Goal: Task Accomplishment & Management: Complete application form

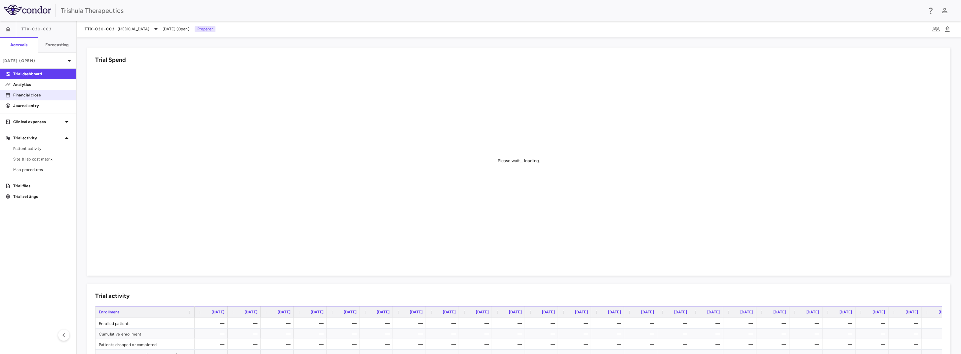
click at [33, 98] on link "Financial close" at bounding box center [38, 95] width 76 height 10
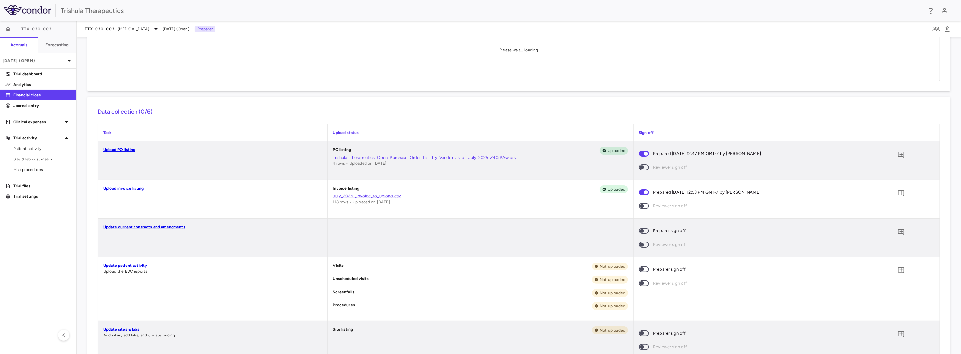
scroll to position [99, 0]
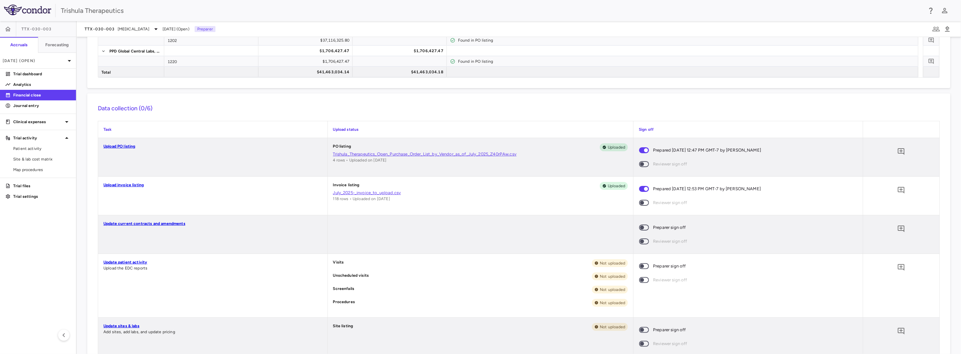
click at [138, 261] on link "Update patient activity" at bounding box center [125, 262] width 44 height 5
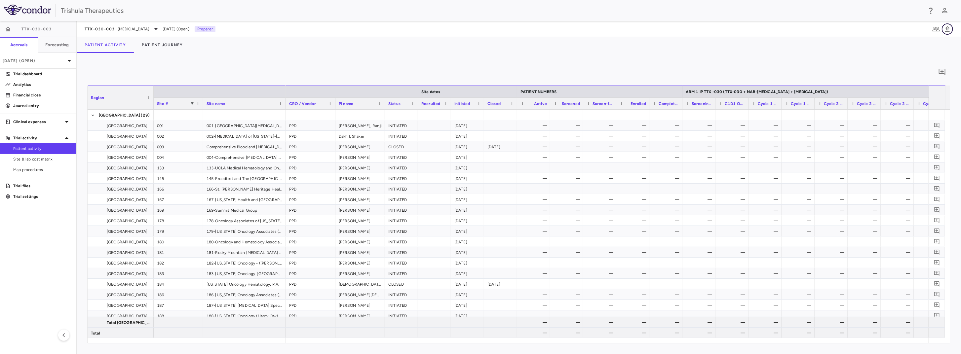
click at [948, 29] on icon "button" at bounding box center [947, 29] width 5 height 6
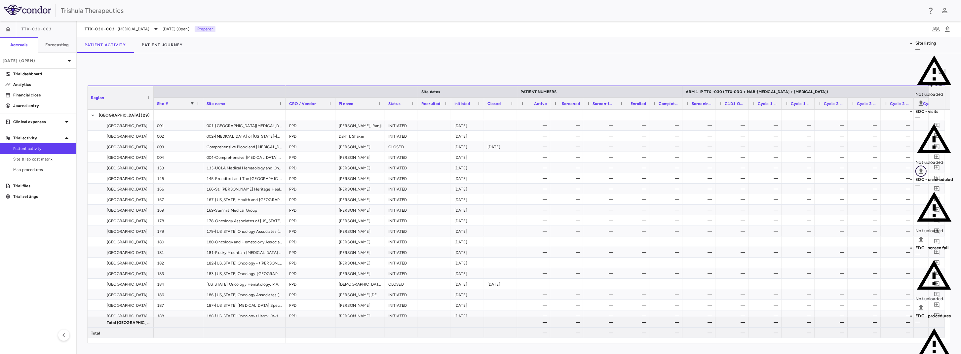
click at [925, 167] on icon "Upload" at bounding box center [922, 171] width 8 height 8
click at [89, 109] on body "Skip to sidebar Skip to main content Trishula Therapeutics TTX-030-003 Accruals…" at bounding box center [480, 177] width 961 height 354
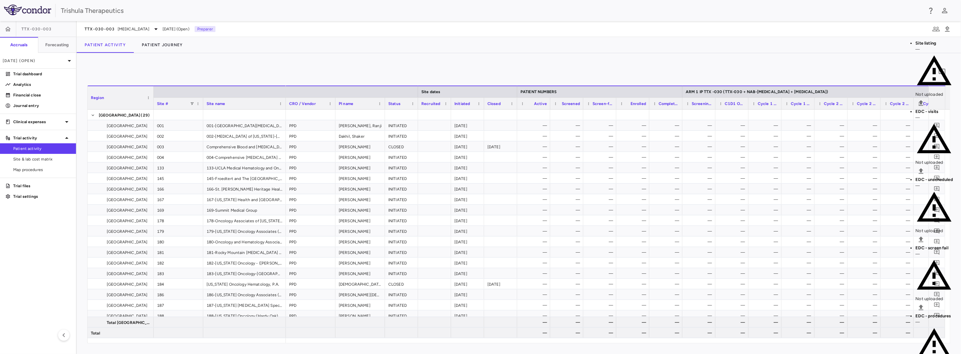
click at [132, 105] on body "Skip to sidebar Skip to main content Trishula Therapeutics TTX-030-003 Accruals…" at bounding box center [480, 177] width 961 height 354
click at [186, 110] on body "Skip to sidebar Skip to main content Trishula Therapeutics TTX-030-003 Accruals…" at bounding box center [480, 177] width 961 height 354
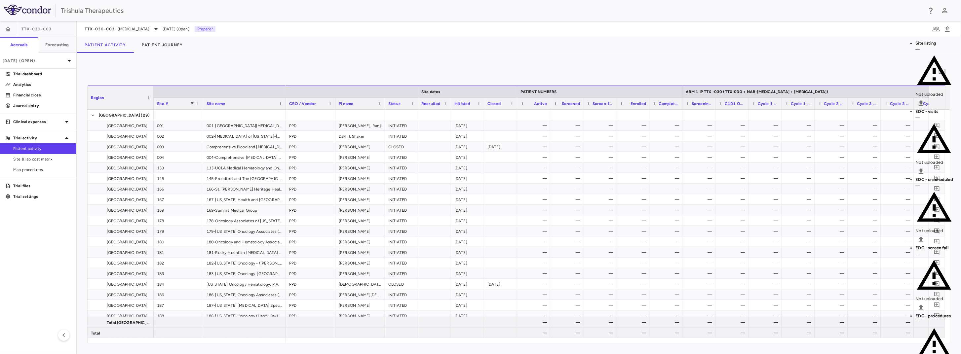
click at [221, 109] on body "Skip to sidebar Skip to main content Trishula Therapeutics TTX-030-003 Accruals…" at bounding box center [480, 177] width 961 height 354
click at [606, 105] on body "Skip to sidebar Skip to main content Trishula Therapeutics TTX-030-003 Accruals…" at bounding box center [480, 177] width 961 height 354
click at [227, 109] on body "Skip to sidebar Skip to main content Trishula Therapeutics TTX-030-003 Accruals…" at bounding box center [480, 177] width 961 height 354
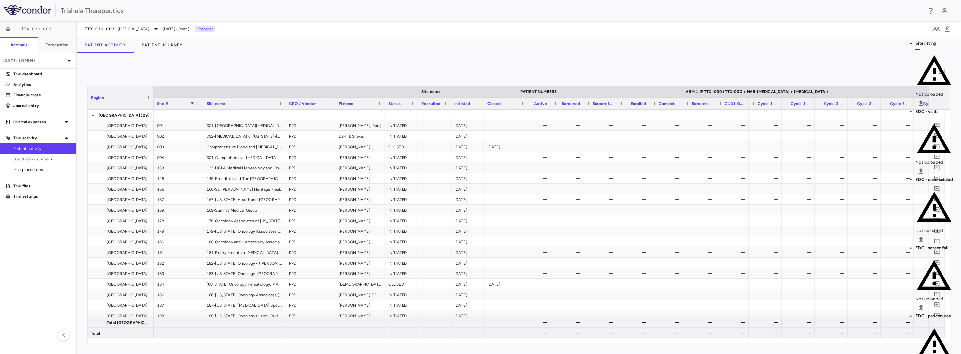
click at [276, 107] on body "Skip to sidebar Skip to main content Trishula Therapeutics TTX-030-003 Accruals…" at bounding box center [480, 177] width 961 height 354
click at [308, 107] on body "Skip to sidebar Skip to main content Trishula Therapeutics TTX-030-003 Accruals…" at bounding box center [480, 177] width 961 height 354
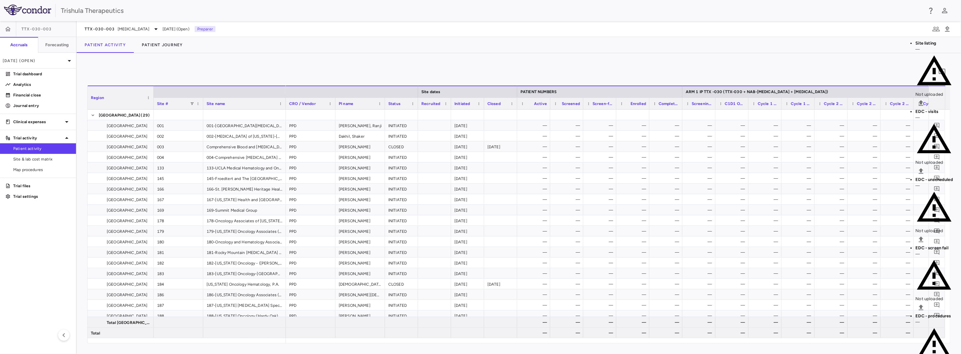
click at [376, 110] on body "Skip to sidebar Skip to main content Trishula Therapeutics TTX-030-003 Accruals…" at bounding box center [480, 177] width 961 height 354
click at [567, 106] on body "Skip to sidebar Skip to main content Trishula Therapeutics TTX-030-003 Accruals…" at bounding box center [480, 177] width 961 height 354
click at [618, 104] on body "Skip to sidebar Skip to main content Trishula Therapeutics TTX-030-003 Accruals…" at bounding box center [480, 177] width 961 height 354
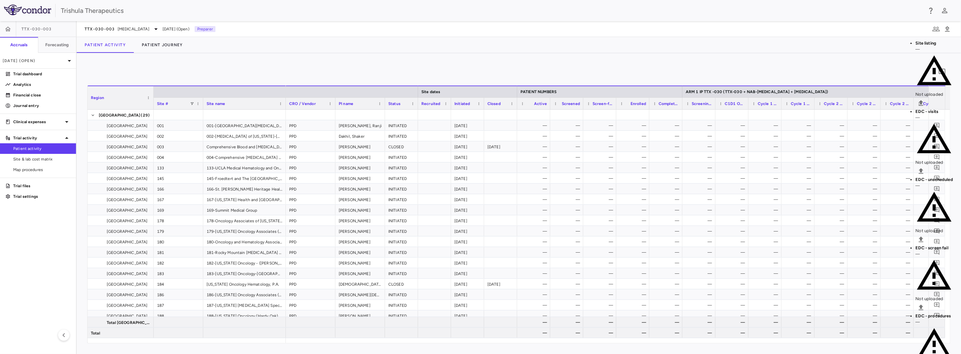
click at [657, 103] on body "Skip to sidebar Skip to main content Trishula Therapeutics TTX-030-003 Accruals…" at bounding box center [480, 177] width 961 height 354
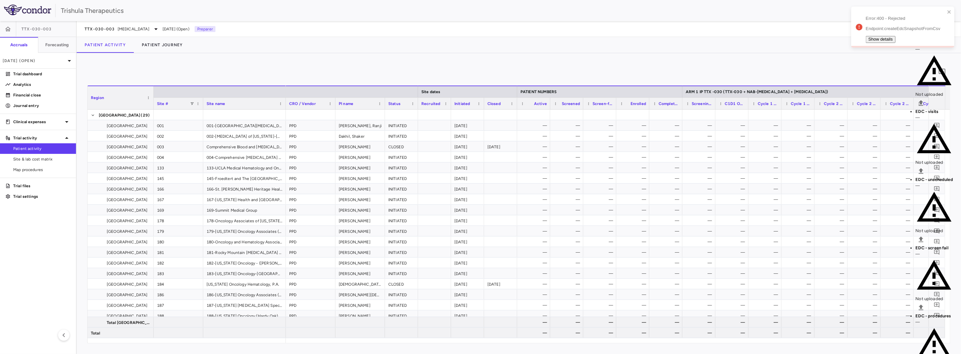
click at [878, 36] on button "Show details" at bounding box center [881, 39] width 30 height 7
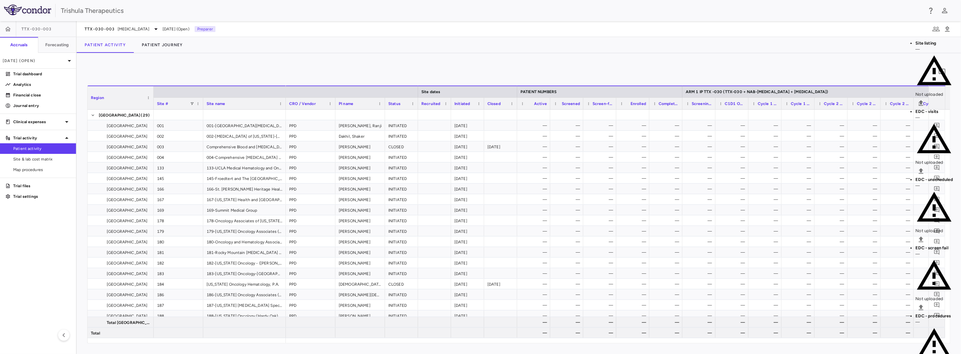
click at [627, 33] on div "TTX-030-003 [MEDICAL_DATA] [DATE] (Open) Preparer" at bounding box center [519, 29] width 884 height 16
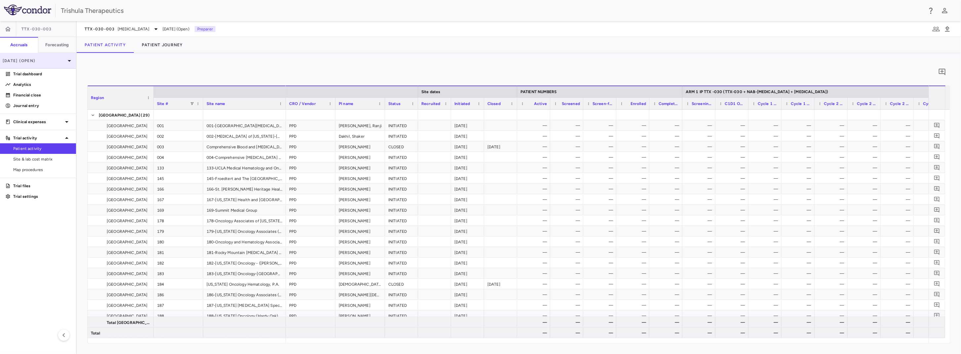
click at [30, 61] on p "[DATE] (Open)" at bounding box center [34, 61] width 63 height 6
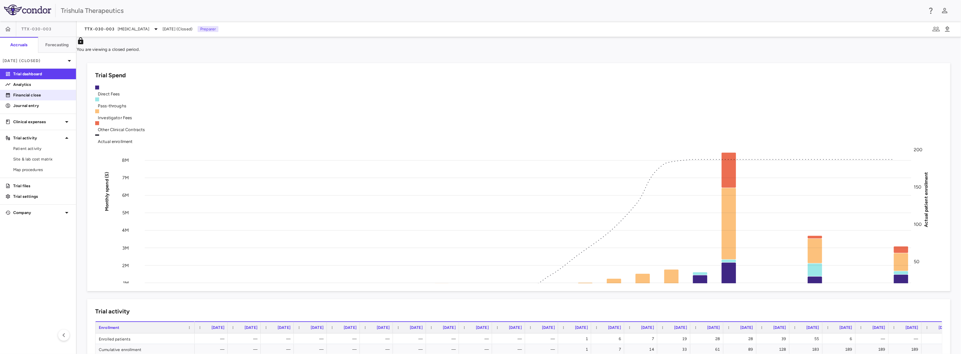
click at [37, 96] on p "Financial close" at bounding box center [42, 95] width 58 height 6
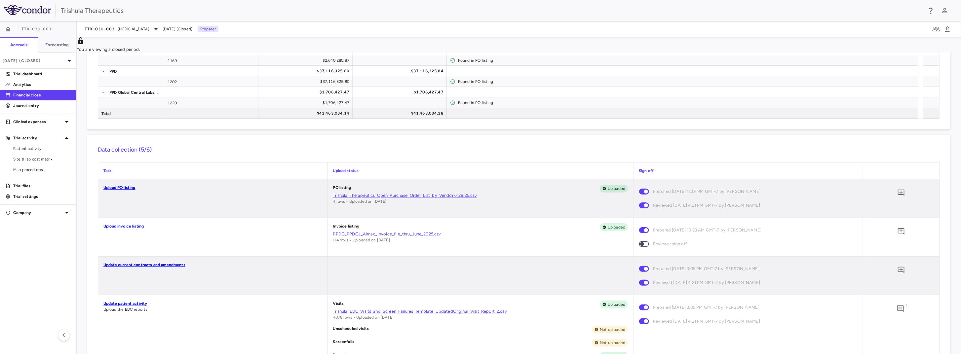
scroll to position [132, 0]
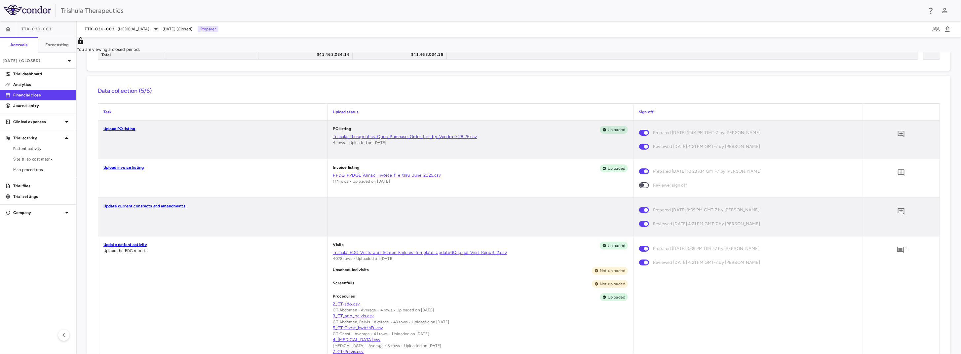
click at [341, 256] on link "Trishula_EDC_Visits_and_Screen_Failures_Template_UpdatedOriginal_Visit_Report_2…" at bounding box center [480, 253] width 295 height 6
click at [37, 62] on p "[DATE] (Closed)" at bounding box center [34, 61] width 63 height 6
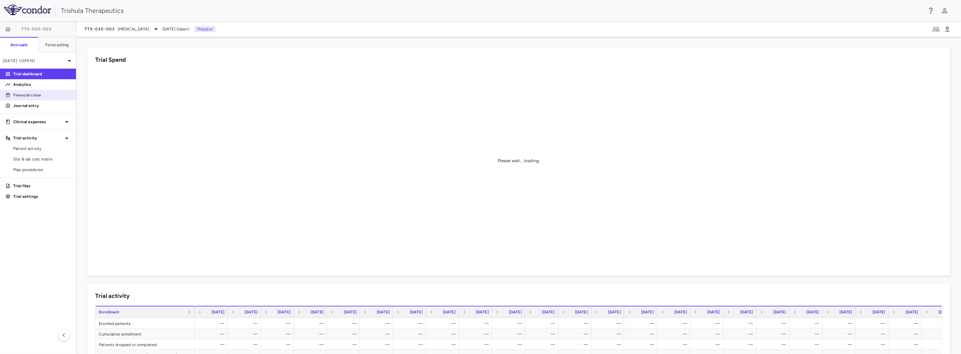
click at [42, 98] on p "Financial close" at bounding box center [42, 95] width 58 height 6
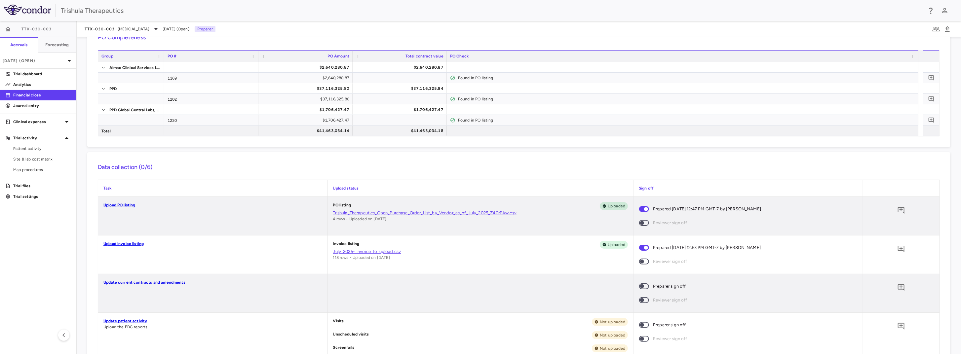
scroll to position [66, 0]
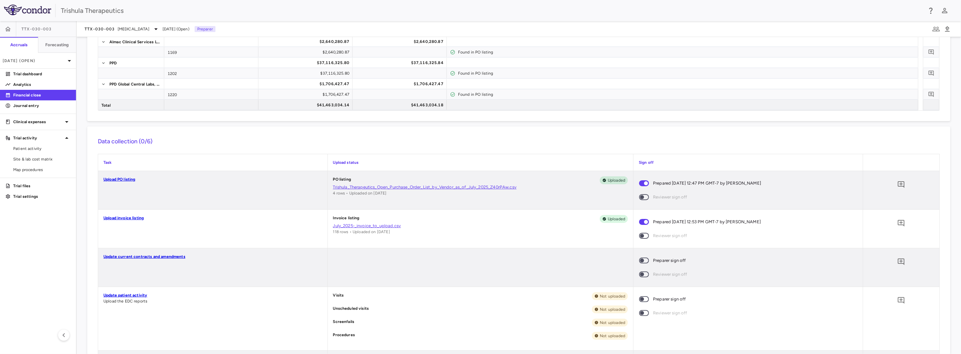
click at [141, 297] on link "Update patient activity" at bounding box center [125, 295] width 44 height 5
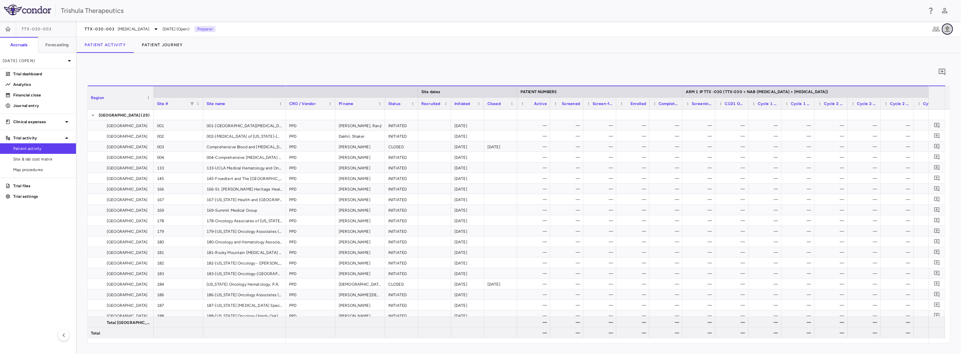
click at [950, 29] on icon "button" at bounding box center [948, 29] width 8 height 8
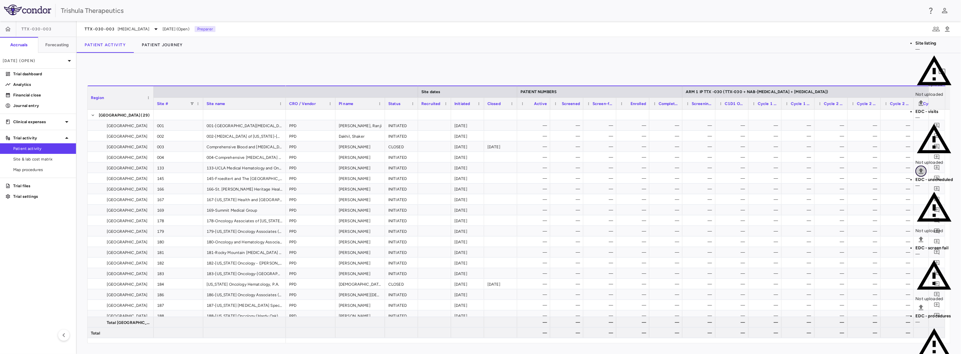
click at [924, 168] on icon "Upload" at bounding box center [921, 171] width 5 height 6
click at [76, 107] on body "Skip to sidebar Skip to main content Trishula Therapeutics TTX-030-003 Accruals…" at bounding box center [480, 177] width 961 height 354
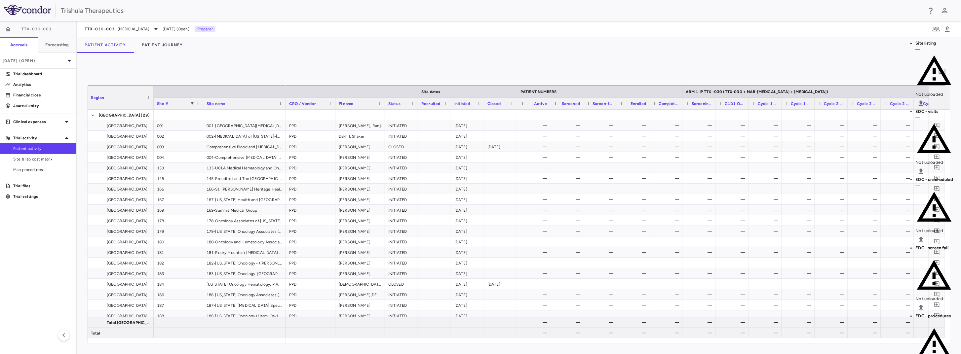
click at [125, 110] on body "Skip to sidebar Skip to main content Trishula Therapeutics TTX-030-003 Accruals…" at bounding box center [480, 177] width 961 height 354
click at [178, 107] on body "Skip to sidebar Skip to main content Trishula Therapeutics TTX-030-003 Accruals…" at bounding box center [480, 177] width 961 height 354
click at [206, 106] on body "Skip to sidebar Skip to main content Trishula Therapeutics TTX-030-003 Accruals…" at bounding box center [480, 177] width 961 height 354
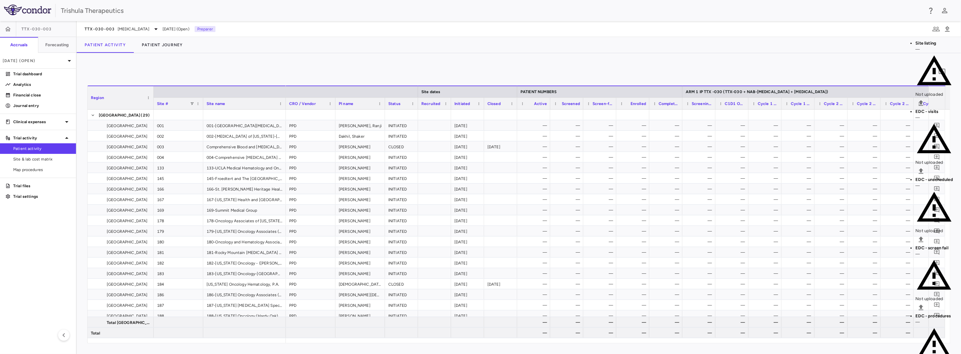
click at [254, 108] on body "Skip to sidebar Skip to main content Trishula Therapeutics TTX-030-003 Accruals…" at bounding box center [480, 177] width 961 height 354
click at [311, 107] on body "Skip to sidebar Skip to main content Trishula Therapeutics TTX-030-003 Accruals…" at bounding box center [480, 177] width 961 height 354
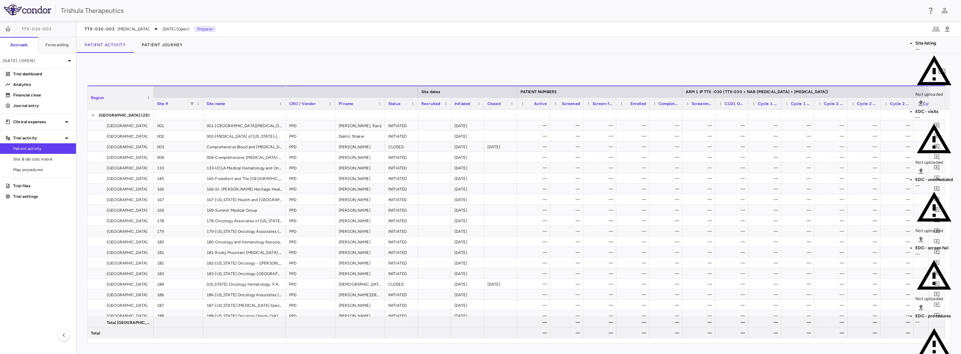
click at [369, 110] on body "Skip to sidebar Skip to main content Trishula Therapeutics TTX-030-003 Accruals…" at bounding box center [480, 177] width 961 height 354
click at [410, 112] on body "Skip to sidebar Skip to main content Trishula Therapeutics TTX-030-003 Accruals…" at bounding box center [480, 177] width 961 height 354
click at [612, 108] on body "Skip to sidebar Skip to main content Trishula Therapeutics TTX-030-003 Accruals…" at bounding box center [480, 177] width 961 height 354
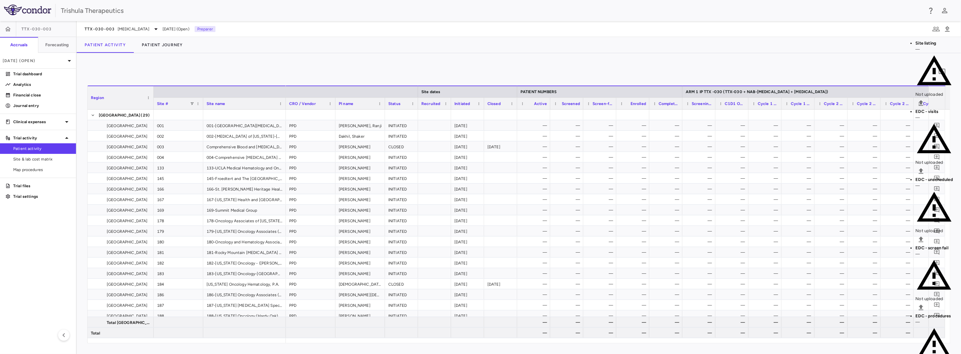
click at [620, 104] on body "Skip to sidebar Skip to main content Trishula Therapeutics TTX-030-003 Accruals…" at bounding box center [480, 177] width 961 height 354
click at [654, 109] on body "Skip to sidebar Skip to main content Trishula Therapeutics TTX-030-003 Accruals…" at bounding box center [480, 177] width 961 height 354
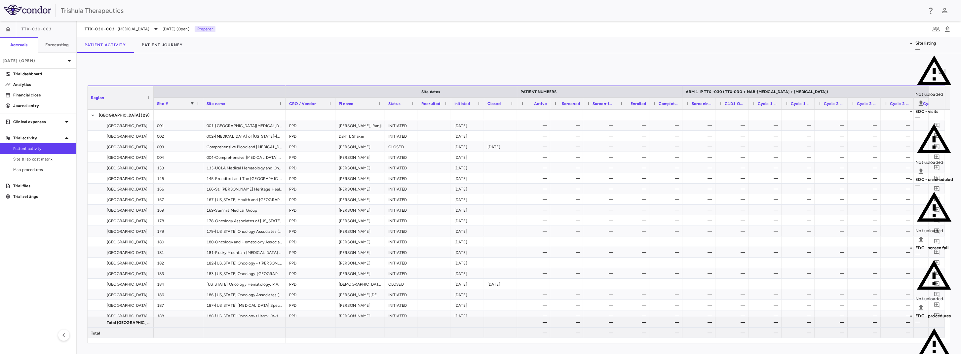
click at [887, 36] on button "Show details" at bounding box center [881, 39] width 30 height 7
click at [59, 63] on p "[DATE] (Open)" at bounding box center [34, 61] width 63 height 6
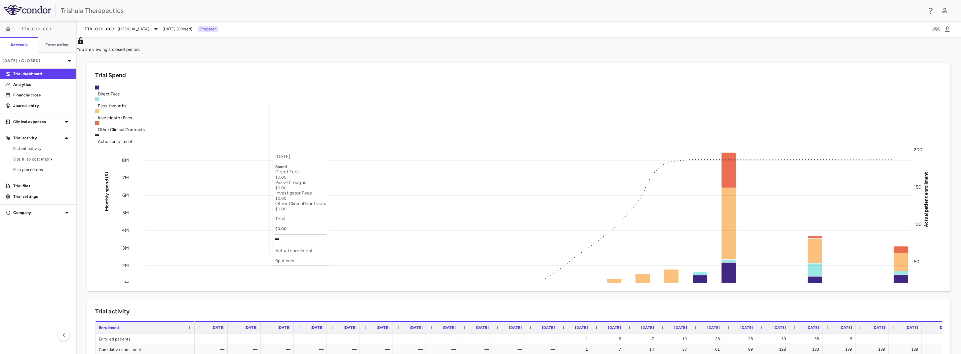
scroll to position [66, 0]
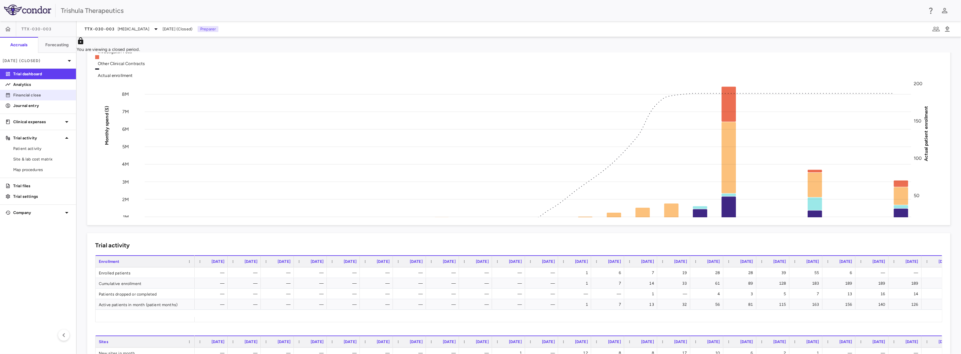
click at [43, 98] on link "Financial close" at bounding box center [38, 95] width 76 height 10
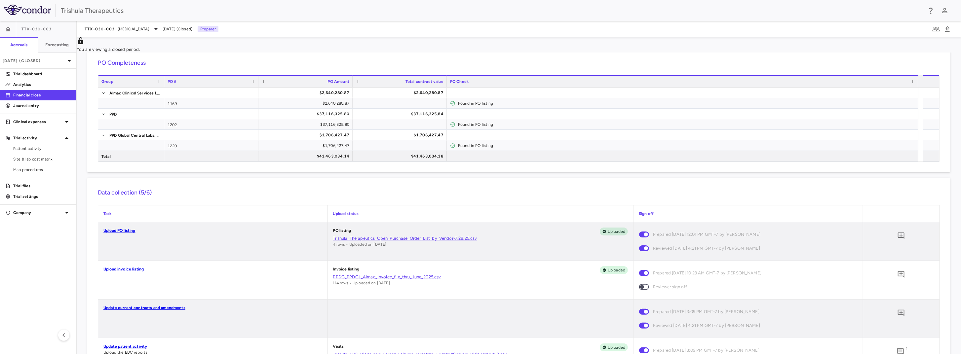
scroll to position [66, 0]
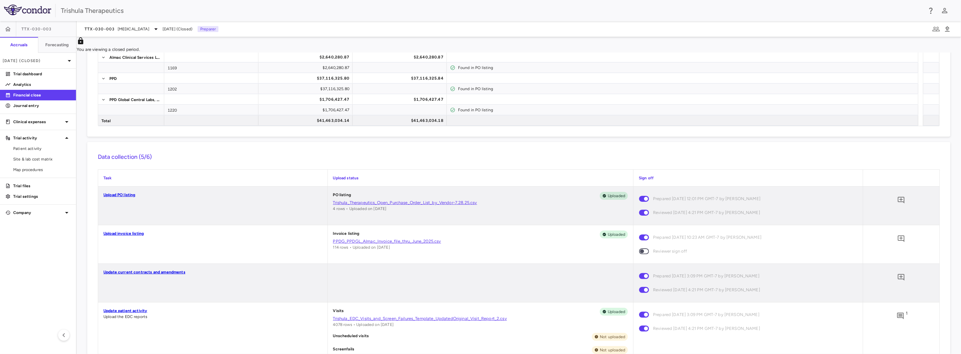
click at [134, 313] on link "Update patient activity" at bounding box center [125, 311] width 44 height 5
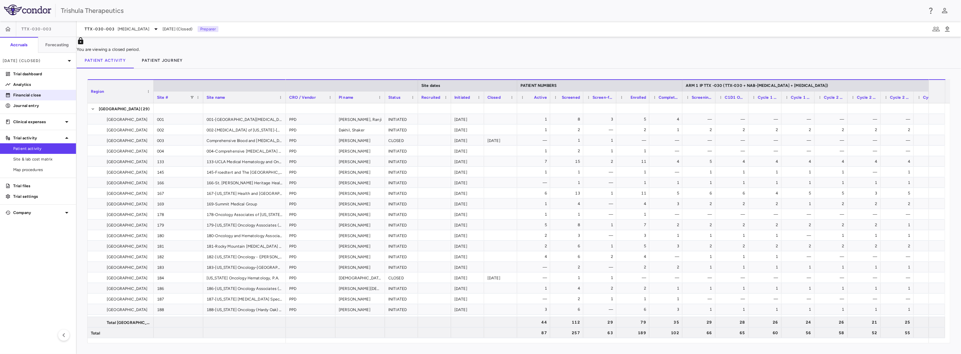
click at [39, 91] on link "Financial close" at bounding box center [38, 95] width 76 height 10
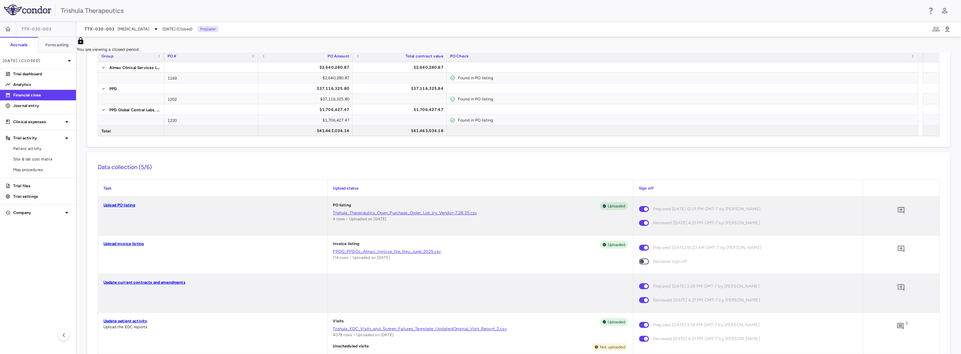
scroll to position [99, 0]
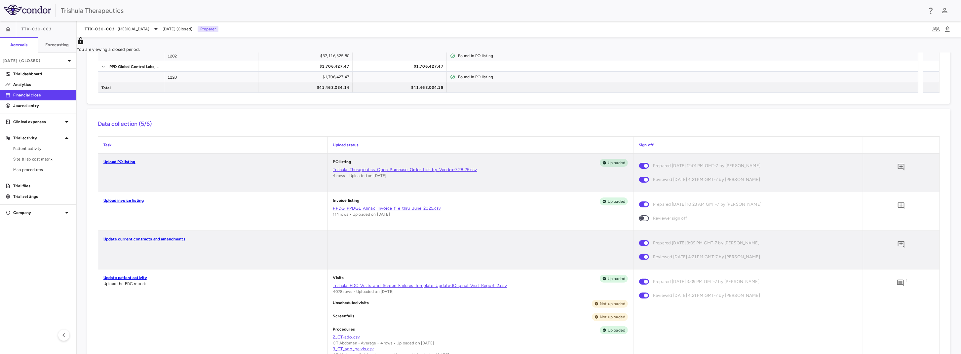
click at [458, 289] on link "Trishula_EDC_Visits_and_Screen_Failures_Template_UpdatedOriginal_Visit_Report_2…" at bounding box center [480, 286] width 295 height 6
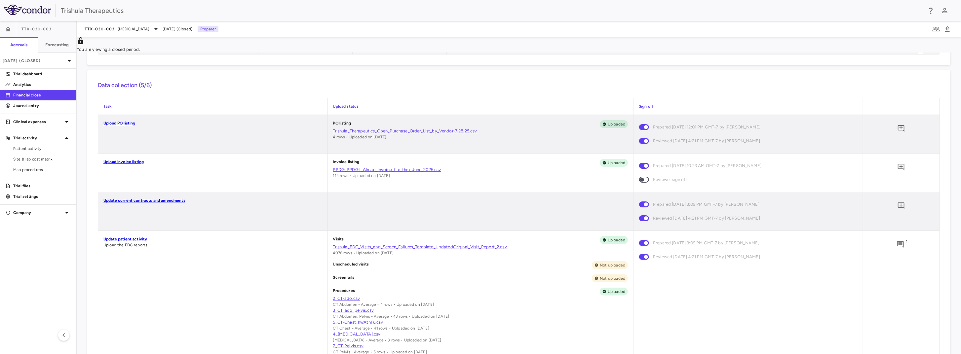
scroll to position [165, 0]
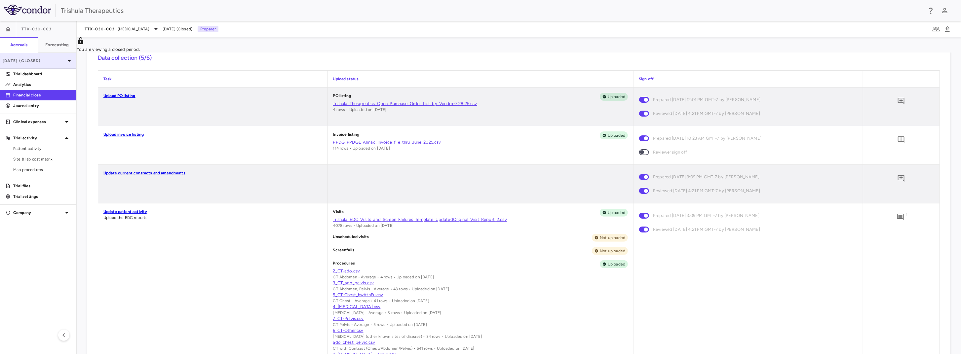
click at [57, 60] on p "[DATE] (Closed)" at bounding box center [34, 61] width 63 height 6
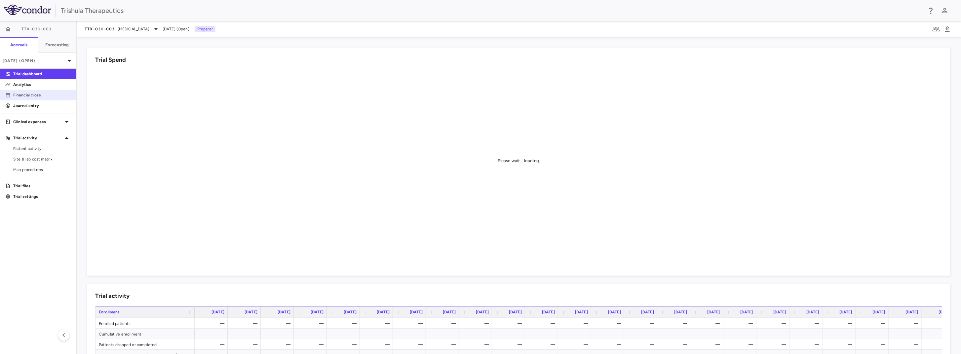
click at [32, 95] on p "Financial close" at bounding box center [42, 95] width 58 height 6
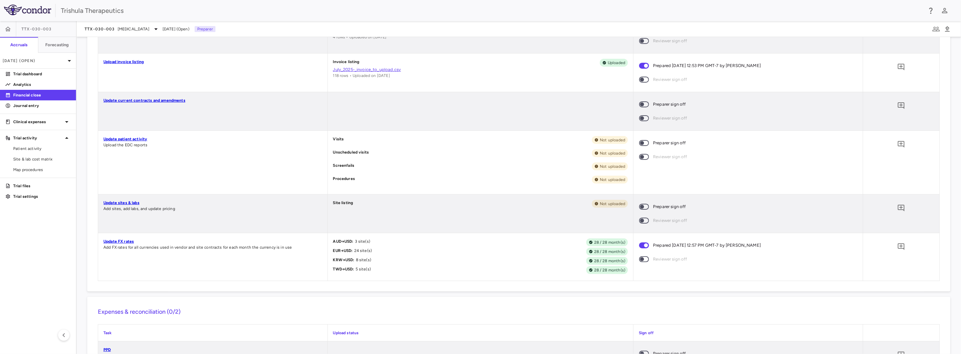
scroll to position [156, 0]
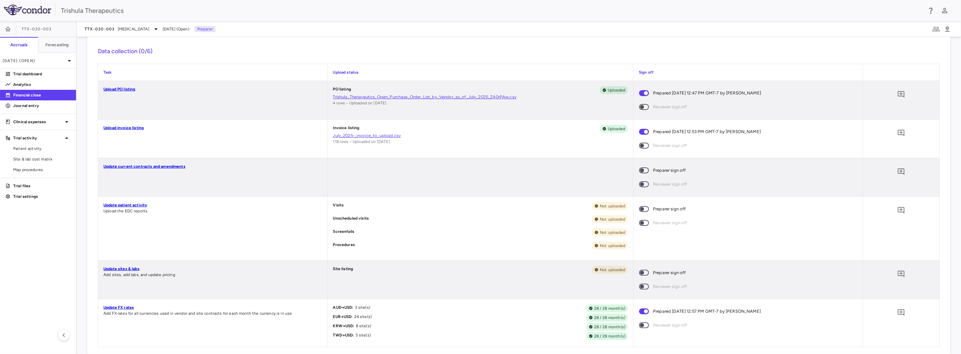
click at [139, 205] on link "Update patient activity" at bounding box center [125, 205] width 44 height 5
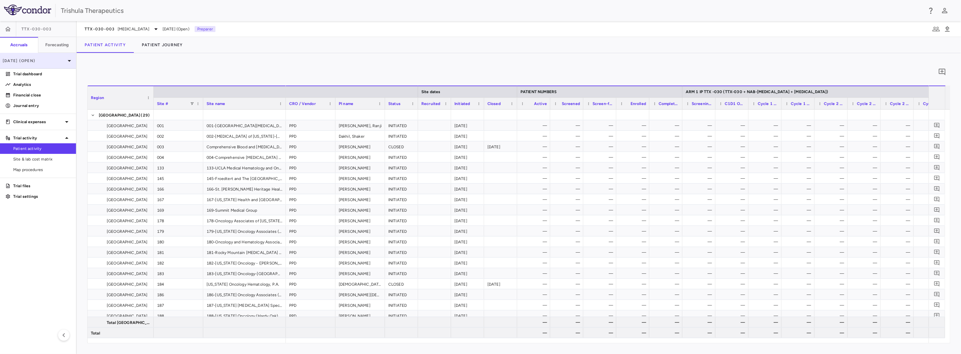
click at [54, 65] on div "[DATE] (Open)" at bounding box center [38, 61] width 76 height 16
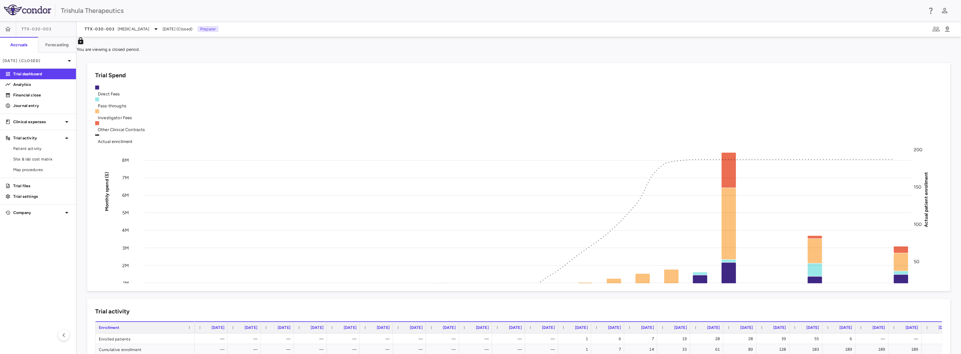
scroll to position [66, 0]
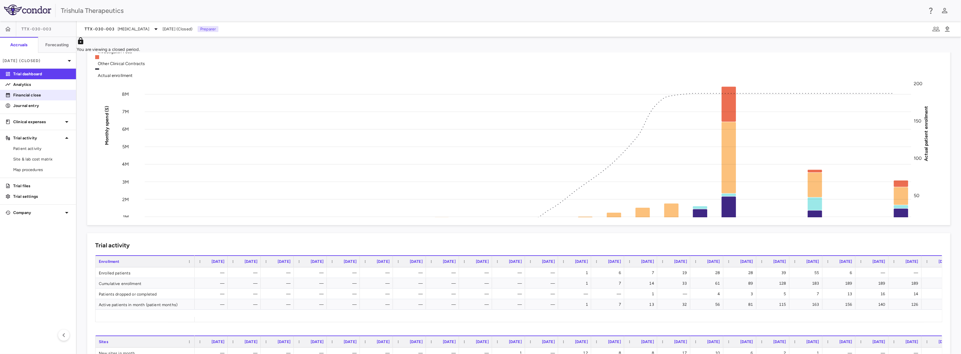
click at [34, 94] on p "Financial close" at bounding box center [42, 95] width 58 height 6
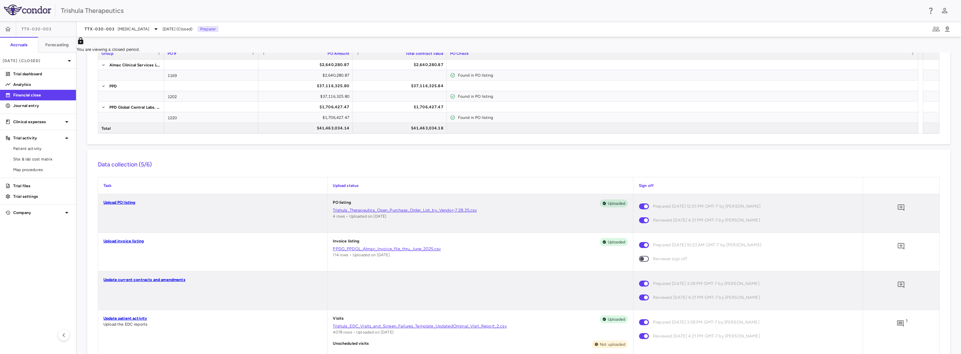
scroll to position [33, 0]
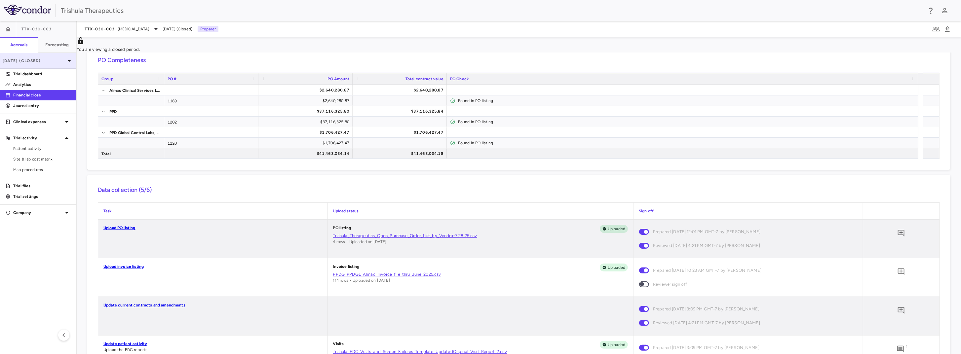
click at [31, 58] on p "[DATE] (Closed)" at bounding box center [34, 61] width 63 height 6
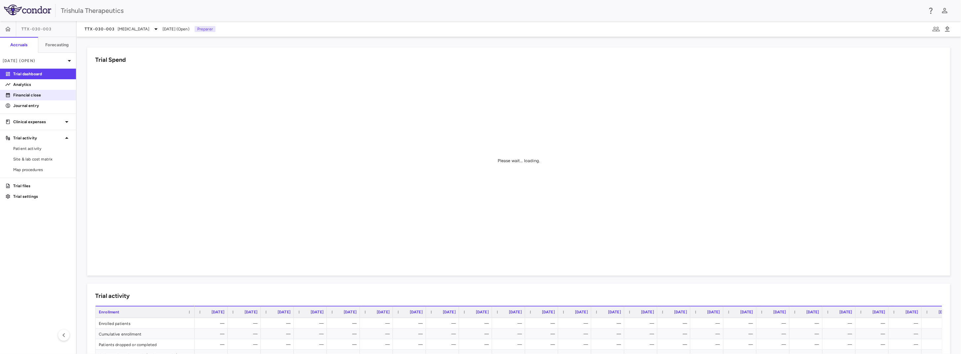
click at [47, 97] on p "Financial close" at bounding box center [42, 95] width 58 height 6
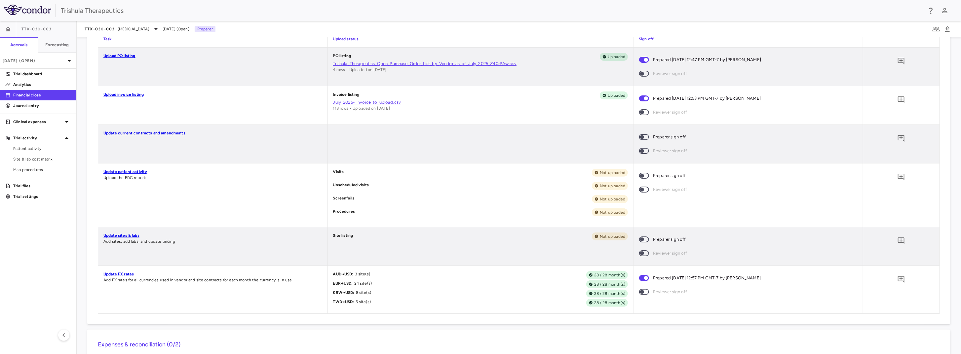
scroll to position [190, 0]
click at [134, 171] on link "Update patient activity" at bounding box center [125, 172] width 44 height 5
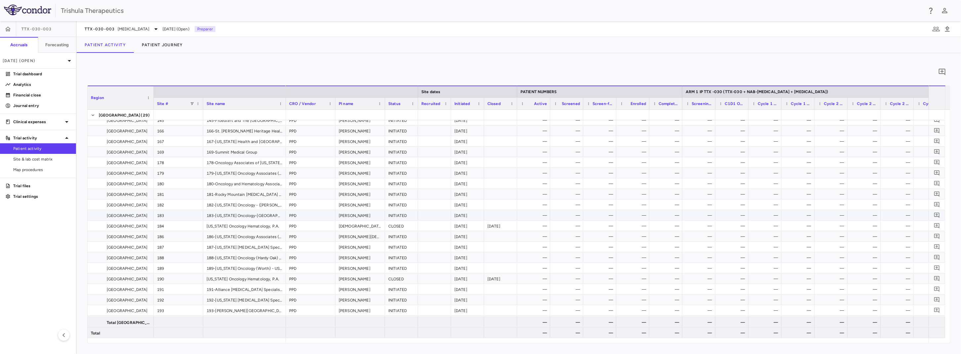
scroll to position [66, 0]
click at [950, 29] on icon "button" at bounding box center [948, 29] width 8 height 8
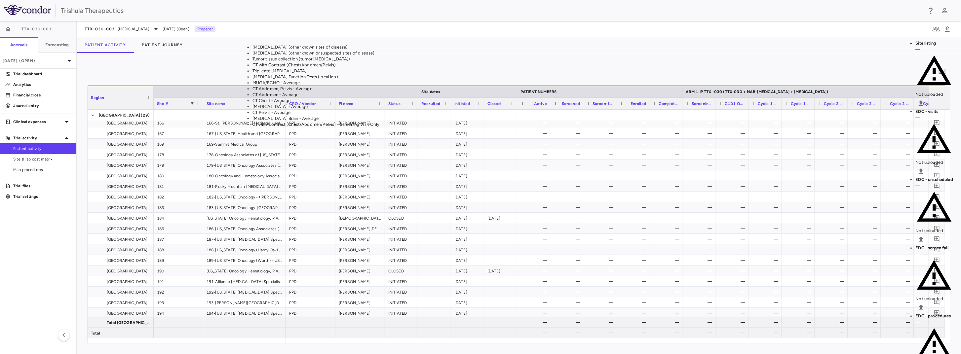
scroll to position [2, 0]
click at [545, 98] on li "CT Abdomen - Average" at bounding box center [399, 95] width 293 height 6
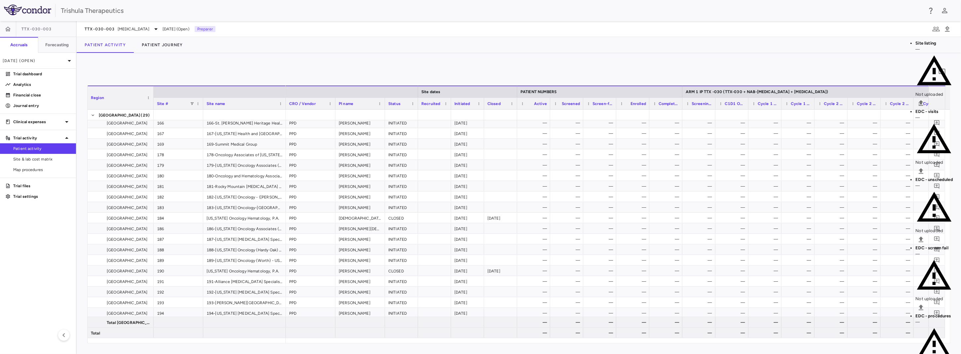
click at [75, 108] on body "Skip to sidebar Skip to main content Trishula Therapeutics TTX-030-003 Accruals…" at bounding box center [480, 177] width 961 height 354
click at [109, 105] on body "Skip to sidebar Skip to main content Trishula Therapeutics TTX-030-003 Accruals…" at bounding box center [480, 177] width 961 height 354
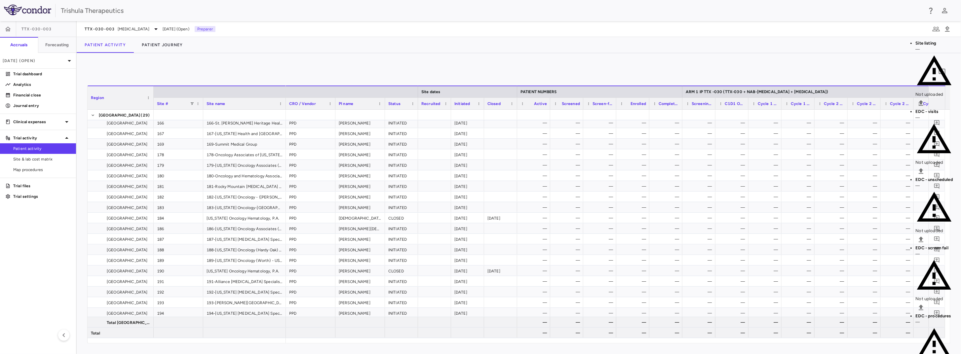
click at [261, 108] on body "Skip to sidebar Skip to main content Trishula Therapeutics TTX-030-003 Accruals…" at bounding box center [480, 177] width 961 height 354
click at [366, 110] on body "Skip to sidebar Skip to main content Trishula Therapeutics TTX-030-003 Accruals…" at bounding box center [480, 177] width 961 height 354
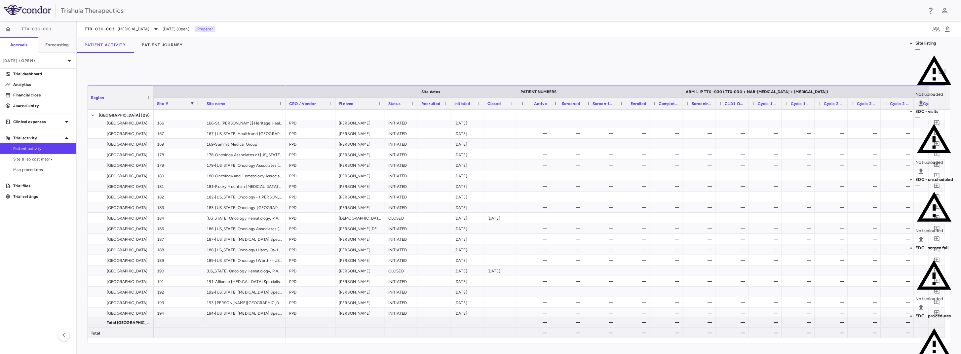
click at [422, 106] on body "Skip to sidebar Skip to main content Trishula Therapeutics TTX-030-003 Accruals…" at bounding box center [480, 177] width 961 height 354
click at [608, 108] on body "Skip to sidebar Skip to main content Trishula Therapeutics TTX-030-003 Accruals…" at bounding box center [480, 177] width 961 height 354
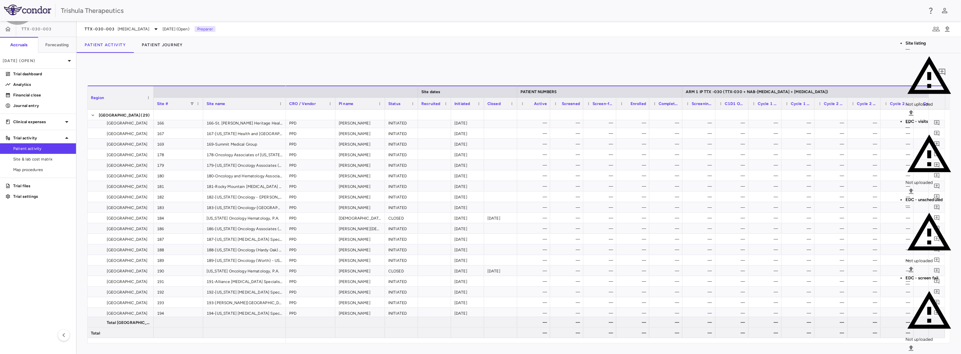
click at [608, 39] on div "Patient Activity Patient Journey" at bounding box center [519, 45] width 884 height 16
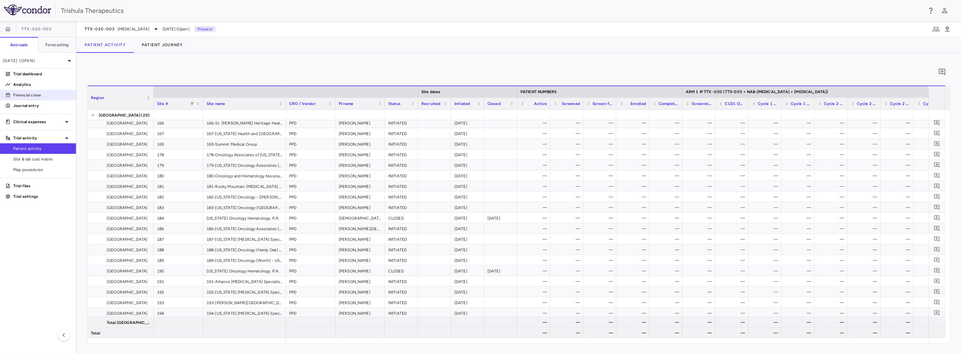
click at [46, 93] on p "Financial close" at bounding box center [42, 95] width 58 height 6
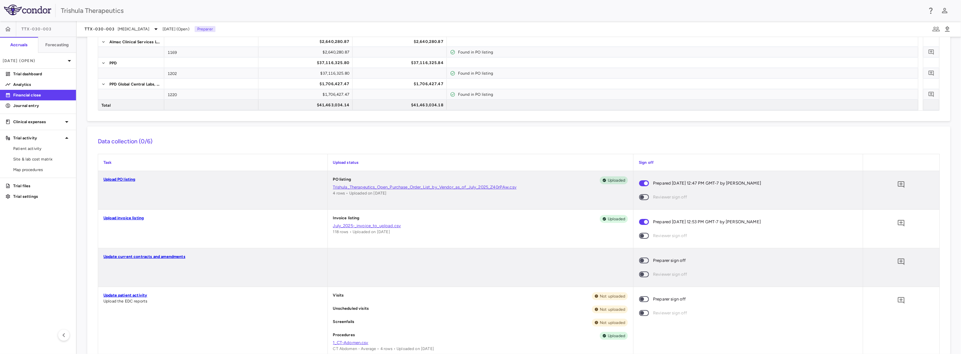
scroll to position [165, 0]
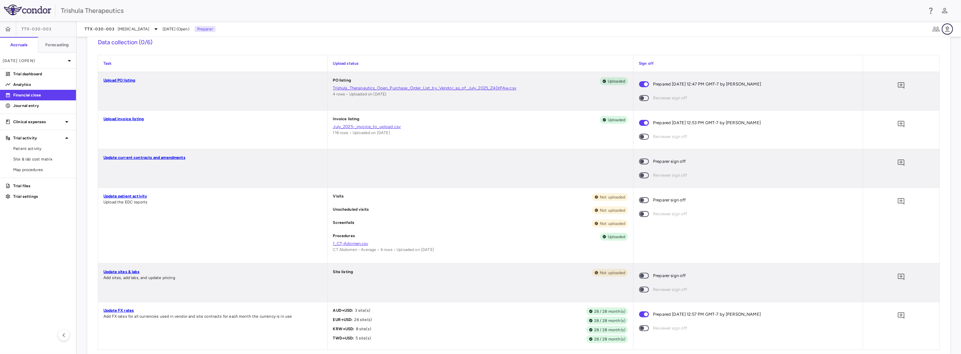
click at [946, 27] on icon "button" at bounding box center [948, 29] width 8 height 8
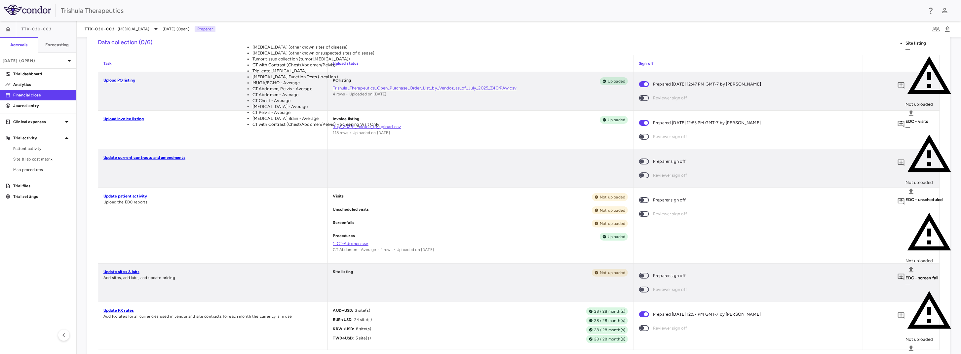
scroll to position [2, 0]
click at [545, 68] on li "CT with Contrast (Chest/Abdomen/Pelvis)" at bounding box center [399, 65] width 293 height 6
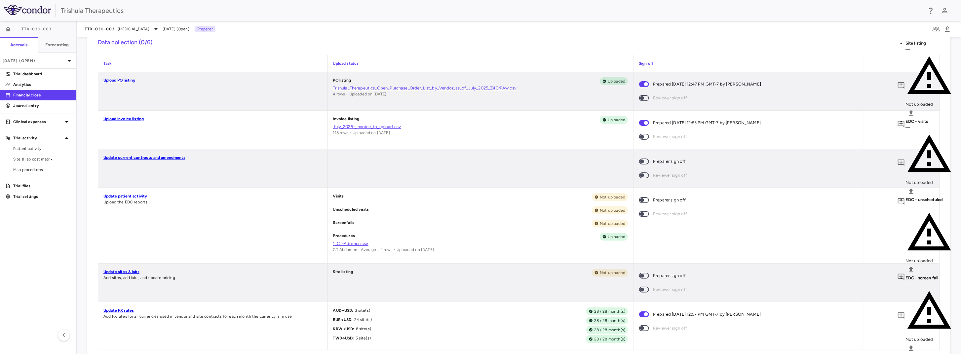
click at [77, 109] on body "Skip to sidebar Skip to main content Trishula Therapeutics TTX-030-003 Accruals…" at bounding box center [480, 177] width 961 height 354
click at [267, 111] on body "Skip to sidebar Skip to main content Trishula Therapeutics TTX-030-003 Accruals…" at bounding box center [480, 177] width 961 height 354
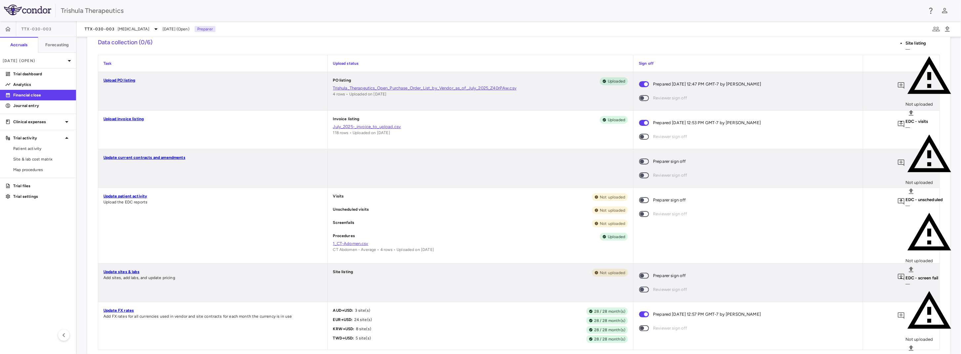
click at [277, 110] on body "Skip to sidebar Skip to main content Trishula Therapeutics TTX-030-003 Accruals…" at bounding box center [480, 177] width 961 height 354
click at [371, 109] on body "Skip to sidebar Skip to main content Trishula Therapeutics TTX-030-003 Accruals…" at bounding box center [480, 177] width 961 height 354
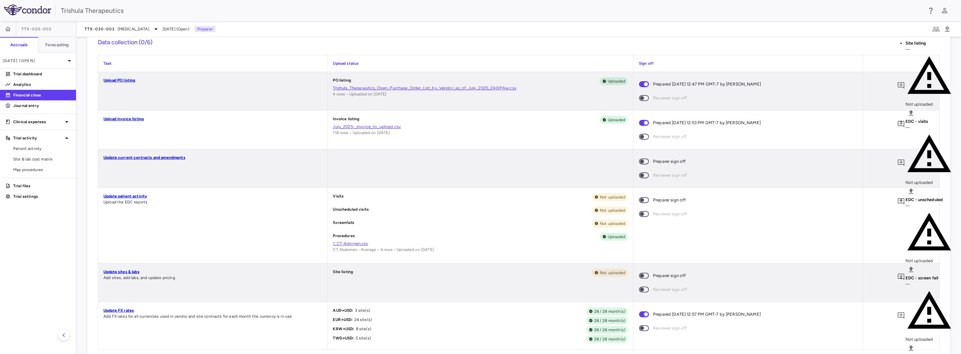
click at [414, 106] on body "Skip to sidebar Skip to main content Trishula Therapeutics TTX-030-003 Accruals…" at bounding box center [480, 177] width 961 height 354
click at [519, 111] on body "Skip to sidebar Skip to main content Trishula Therapeutics TTX-030-003 Accruals…" at bounding box center [480, 177] width 961 height 354
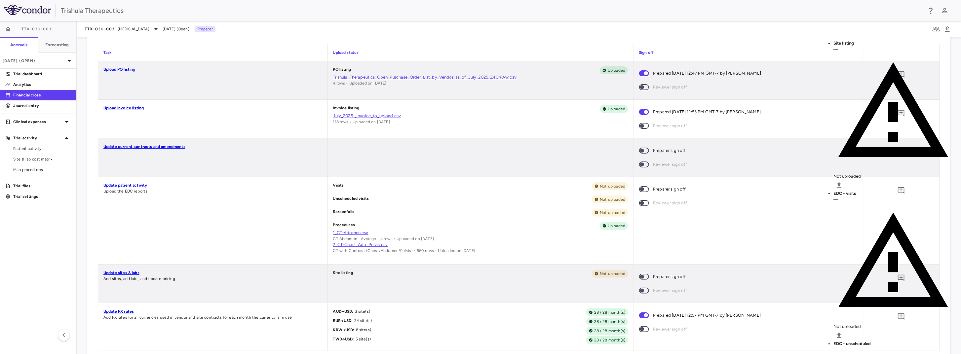
scroll to position [198, 0]
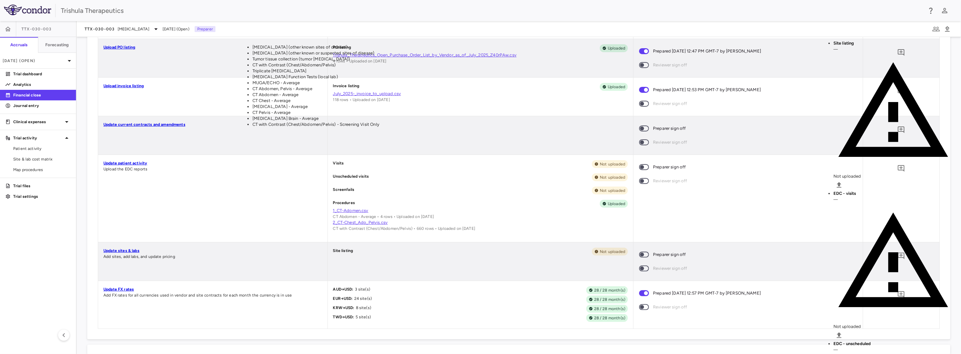
click at [545, 92] on li "CT Abdomen, Pelvis - Average" at bounding box center [399, 89] width 293 height 6
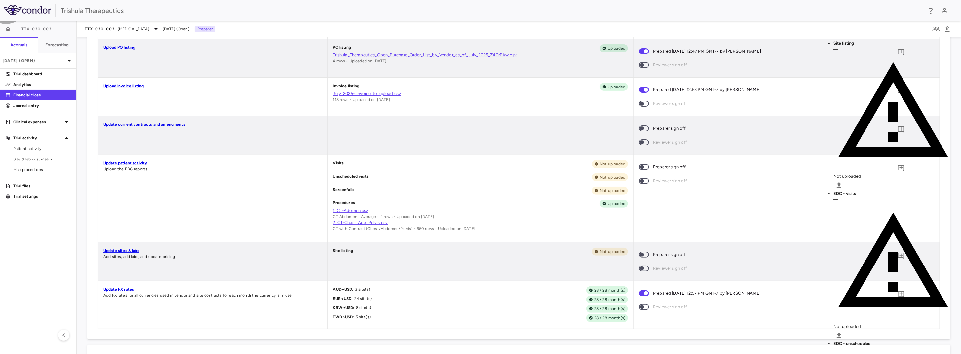
click at [105, 107] on body "Skip to sidebar Skip to main content Trishula Therapeutics TTX-030-003 Accruals…" at bounding box center [480, 177] width 961 height 354
click at [269, 106] on body "Skip to sidebar Skip to main content Trishula Therapeutics TTX-030-003 Accruals…" at bounding box center [480, 177] width 961 height 354
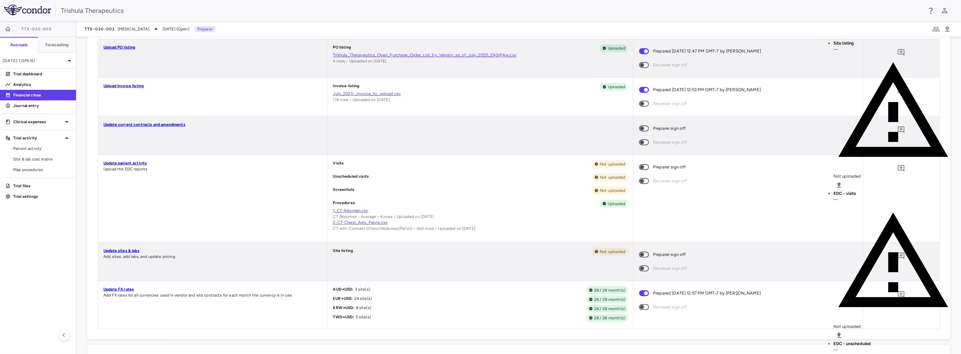
click at [408, 106] on body "Skip to sidebar Skip to main content Trishula Therapeutics TTX-030-003 Accruals…" at bounding box center [480, 177] width 961 height 354
click at [434, 109] on body "Skip to sidebar Skip to main content Trishula Therapeutics TTX-030-003 Accruals…" at bounding box center [480, 177] width 961 height 354
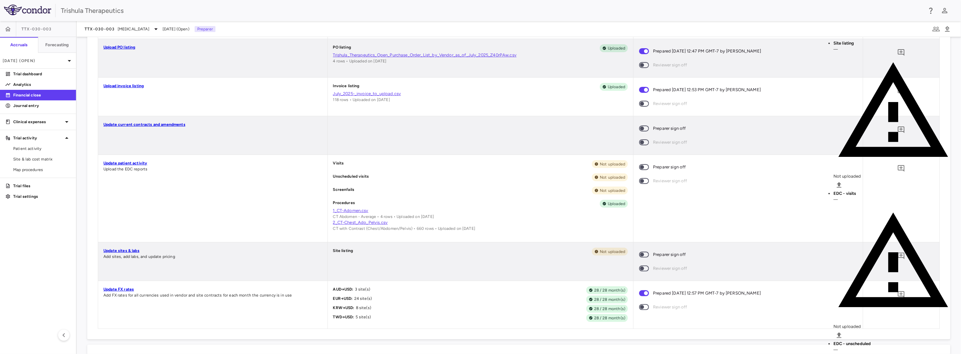
click at [520, 108] on body "Skip to sidebar Skip to main content Trishula Therapeutics TTX-030-003 Accruals…" at bounding box center [480, 177] width 961 height 354
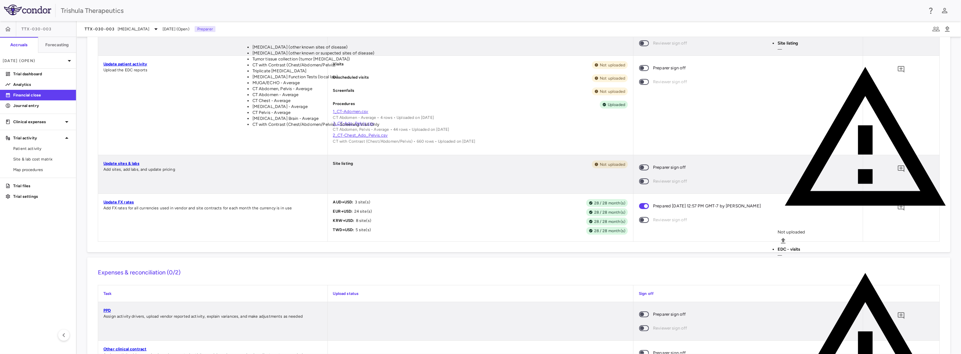
scroll to position [0, 0]
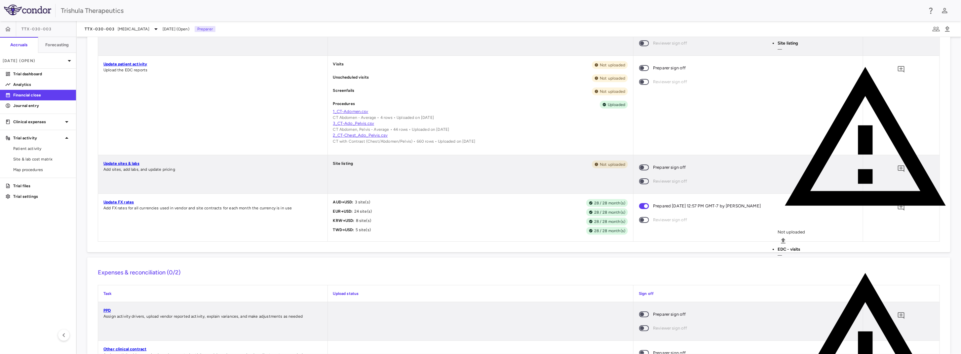
click at [38, 58] on p "[DATE] (Open)" at bounding box center [34, 61] width 63 height 6
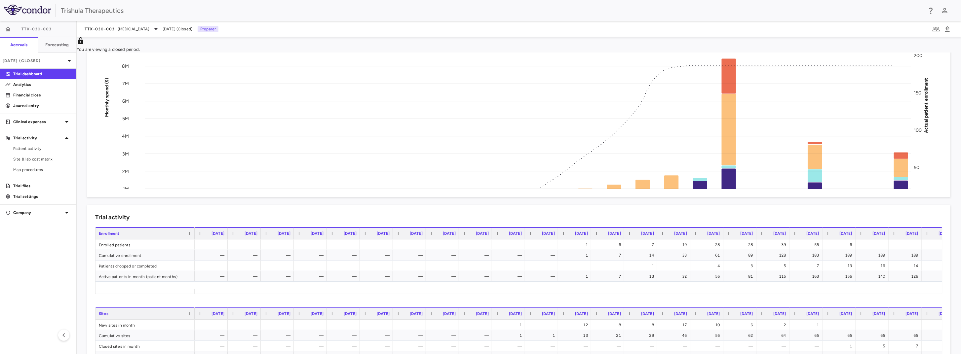
scroll to position [99, 0]
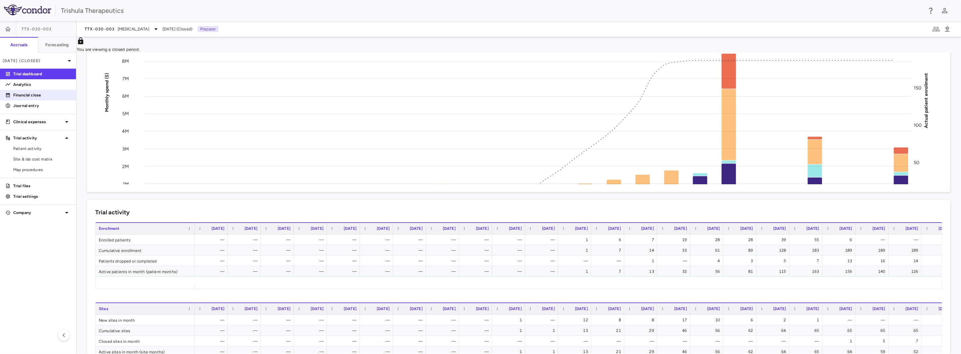
click at [44, 95] on p "Financial close" at bounding box center [42, 95] width 58 height 6
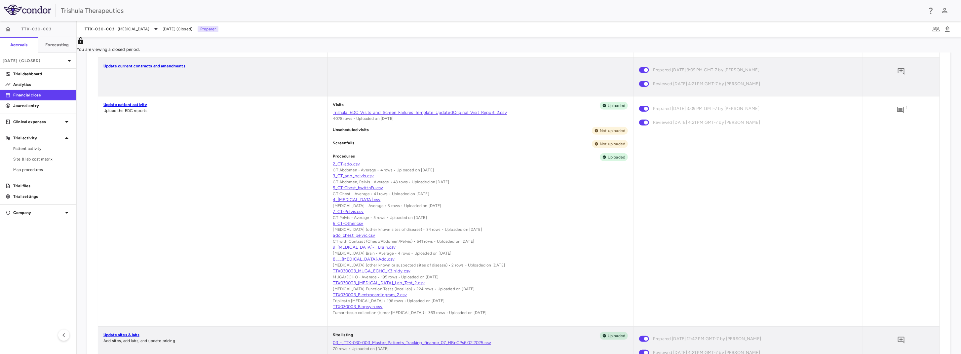
scroll to position [297, 0]
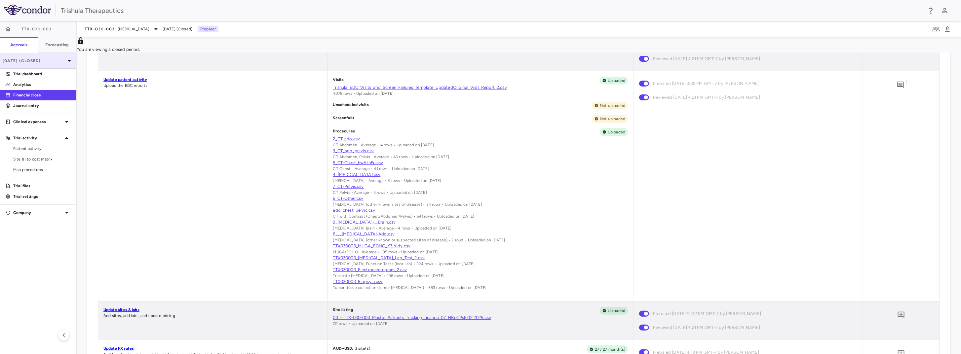
click at [50, 63] on p "[DATE] (Closed)" at bounding box center [34, 61] width 63 height 6
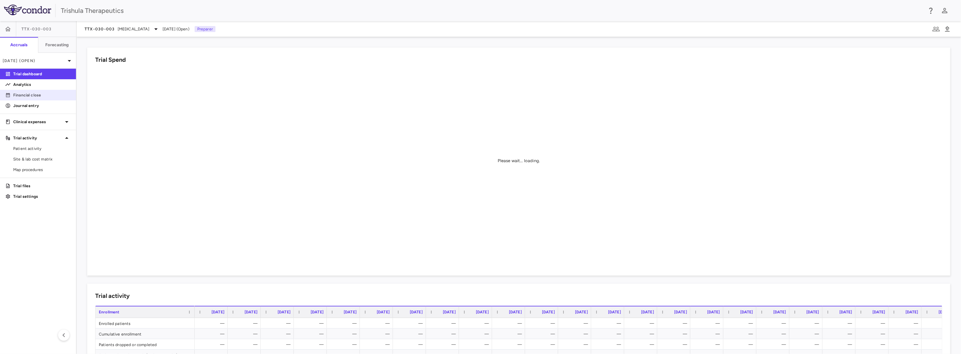
click at [43, 96] on p "Financial close" at bounding box center [42, 95] width 58 height 6
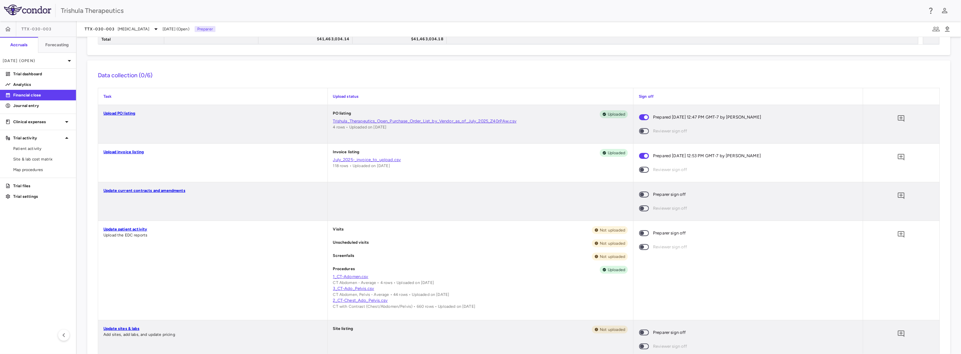
scroll to position [156, 0]
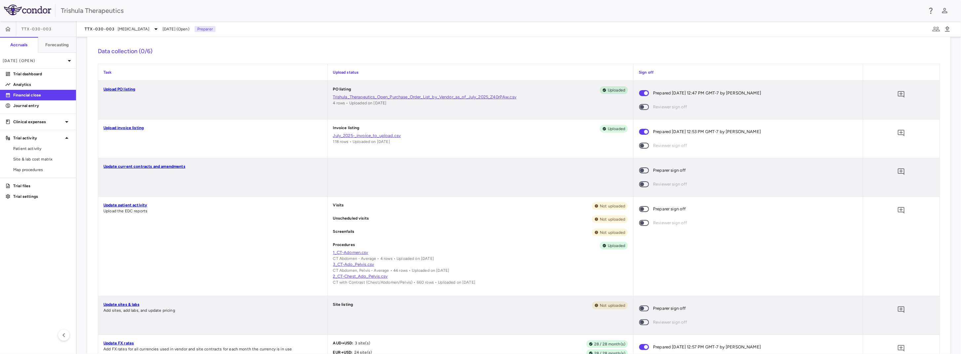
click at [145, 205] on link "Update patient activity" at bounding box center [125, 205] width 44 height 5
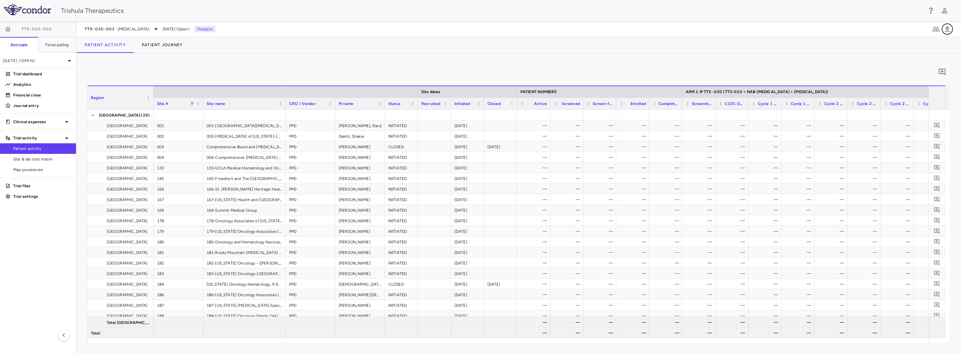
click at [948, 29] on icon "button" at bounding box center [948, 29] width 8 height 8
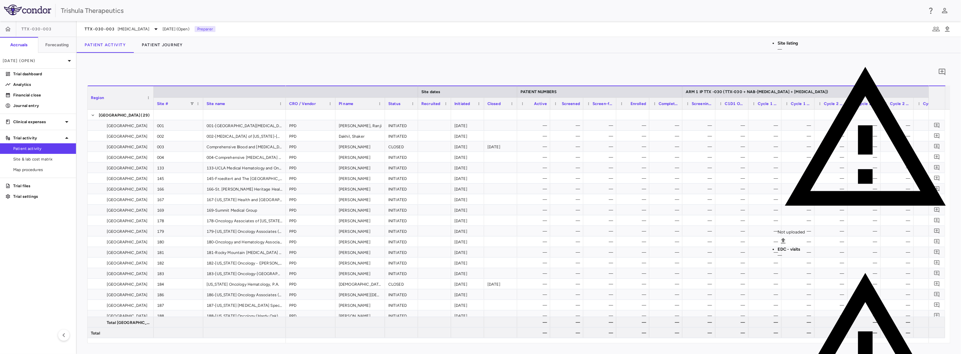
click at [582, 32] on div "TTX-030-003 [MEDICAL_DATA] [DATE] (Open) Preparer" at bounding box center [519, 29] width 884 height 16
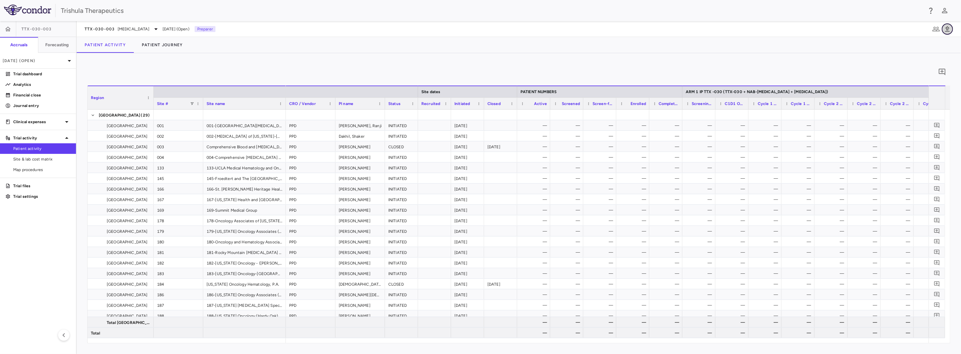
click at [946, 28] on icon "button" at bounding box center [948, 29] width 8 height 8
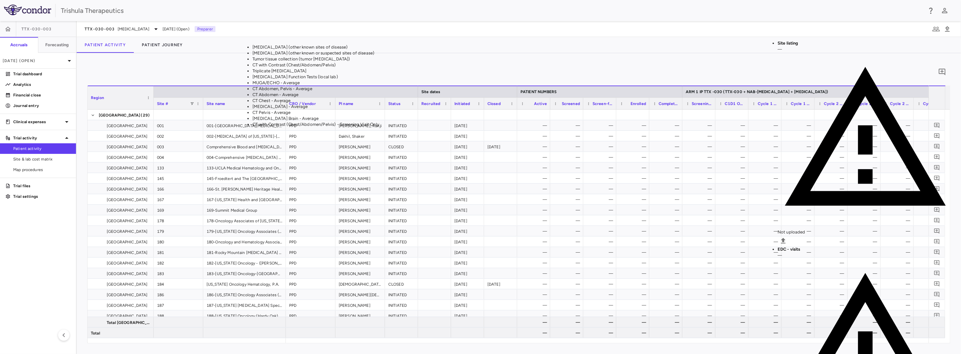
click at [531, 110] on li "[MEDICAL_DATA] - Average" at bounding box center [399, 107] width 293 height 6
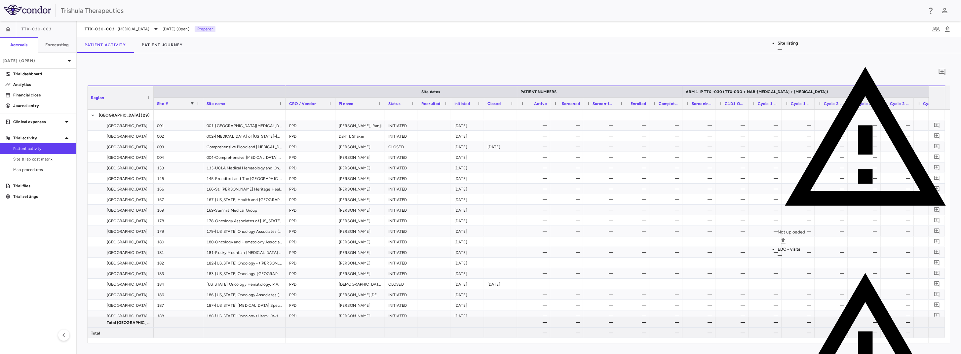
click at [259, 109] on body "Skip to sidebar Skip to main content Trishula Therapeutics TTX-030-003 Accruals…" at bounding box center [480, 177] width 961 height 354
click at [355, 107] on body "Skip to sidebar Skip to main content Trishula Therapeutics TTX-030-003 Accruals…" at bounding box center [480, 177] width 961 height 354
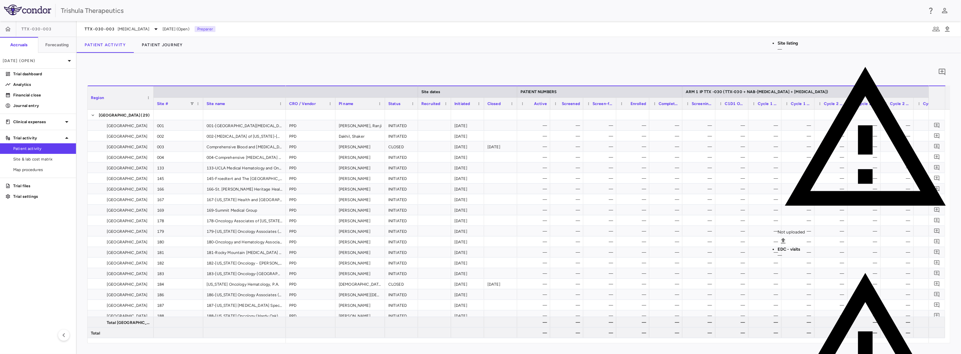
click at [416, 111] on body "Skip to sidebar Skip to main content Trishula Therapeutics TTX-030-003 Accruals…" at bounding box center [480, 177] width 961 height 354
click at [612, 107] on body "Skip to sidebar Skip to main content Trishula Therapeutics TTX-030-003 Accruals…" at bounding box center [480, 177] width 961 height 354
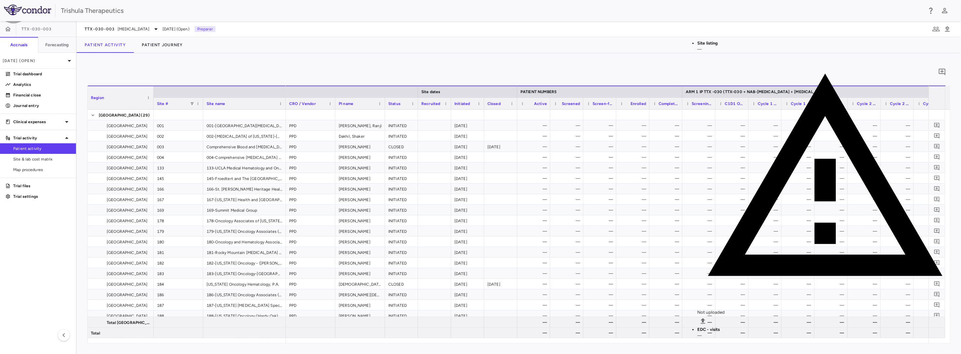
drag, startPoint x: 480, startPoint y: 29, endPoint x: 472, endPoint y: 31, distance: 8.7
click at [481, 31] on div "TTX-030-003 [MEDICAL_DATA] [DATE] (Open) Preparer" at bounding box center [519, 29] width 884 height 16
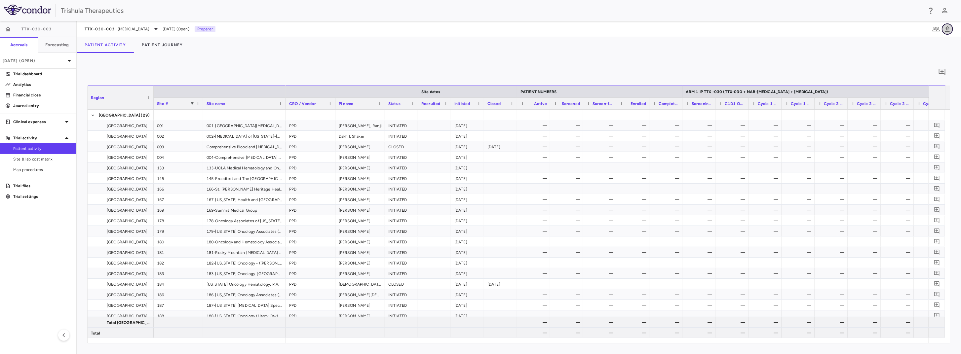
click at [945, 30] on icon "button" at bounding box center [948, 29] width 8 height 8
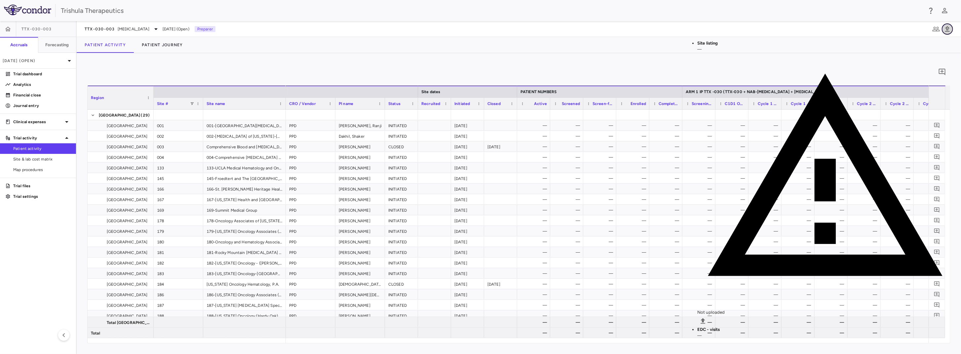
click at [948, 29] on icon "button" at bounding box center [948, 29] width 8 height 8
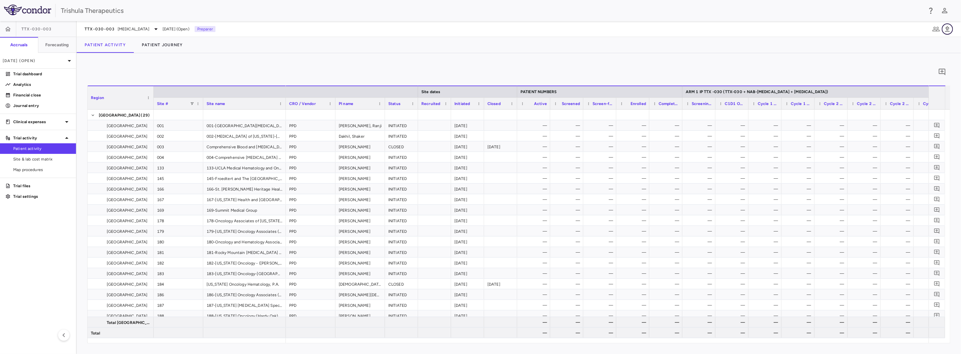
click at [948, 29] on icon "button" at bounding box center [948, 29] width 8 height 8
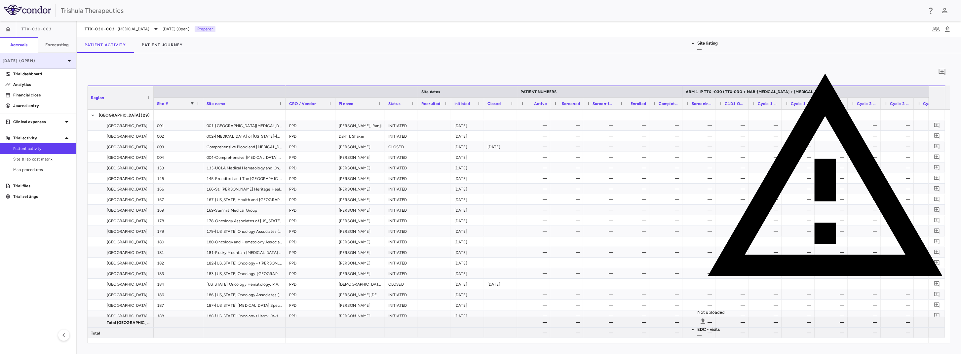
click at [37, 63] on p "[DATE] (Open)" at bounding box center [34, 61] width 63 height 6
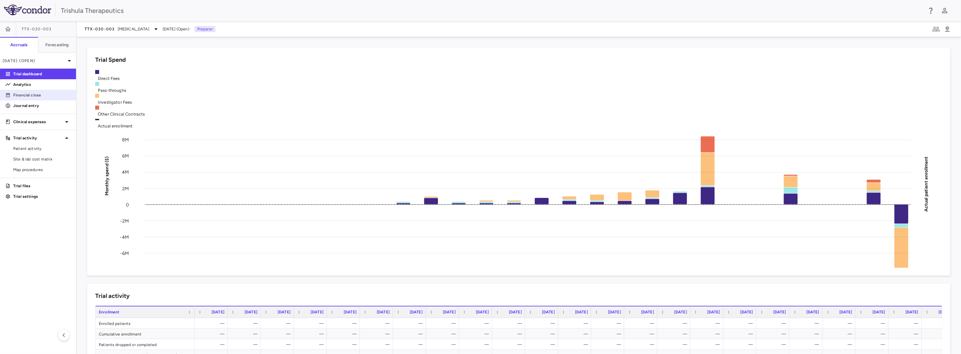
click at [30, 95] on p "Financial close" at bounding box center [42, 95] width 58 height 6
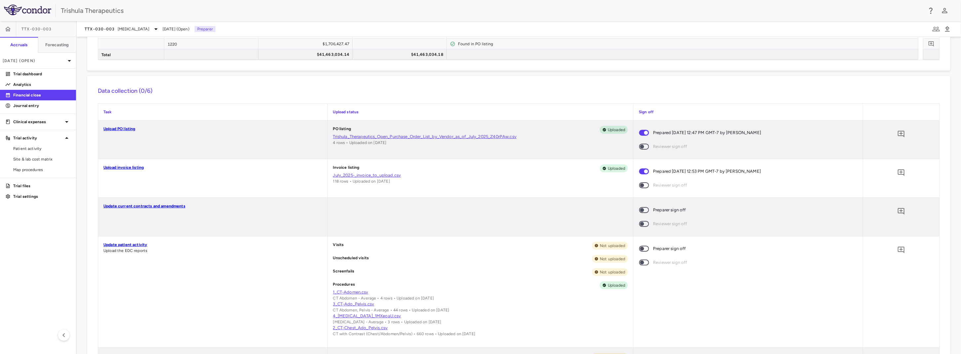
scroll to position [90, 0]
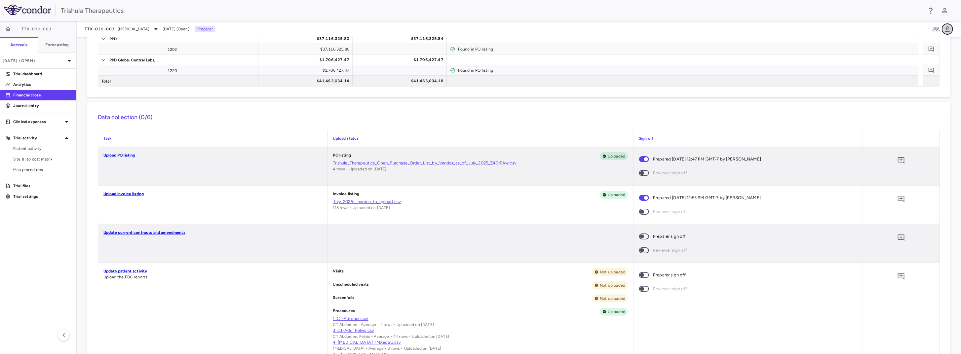
click at [950, 30] on icon "button" at bounding box center [948, 29] width 8 height 8
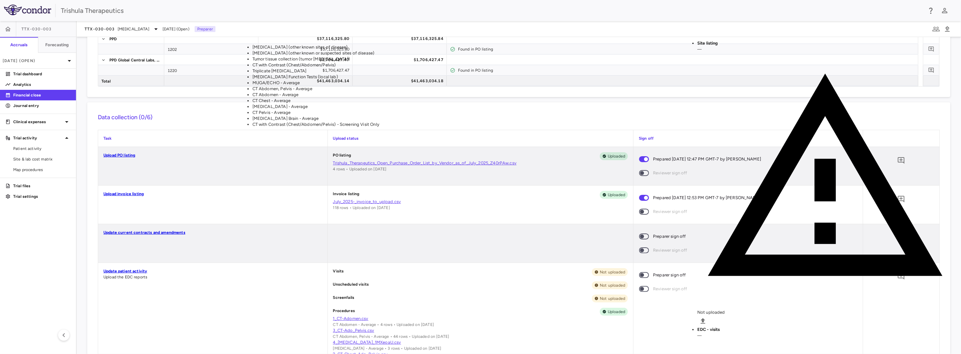
click at [540, 104] on li "CT Chest - Average" at bounding box center [399, 101] width 293 height 6
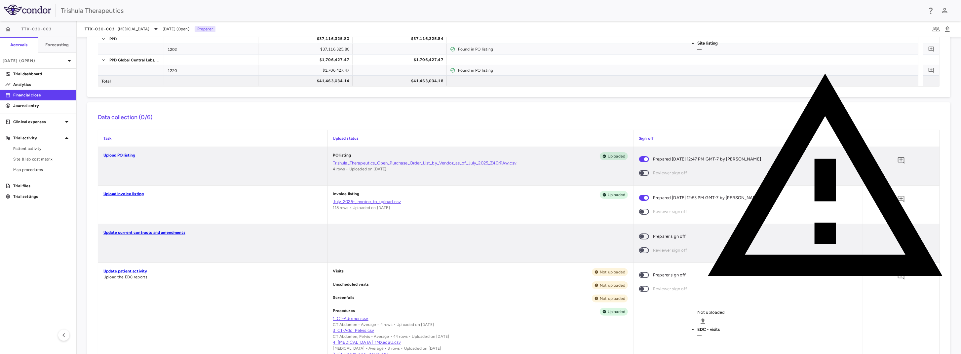
click at [263, 111] on body "Skip to sidebar Skip to main content Trishula Therapeutics TTX-030-003 Accruals…" at bounding box center [480, 177] width 961 height 354
click at [372, 110] on body "Skip to sidebar Skip to main content Trishula Therapeutics TTX-030-003 Accruals…" at bounding box center [480, 177] width 961 height 354
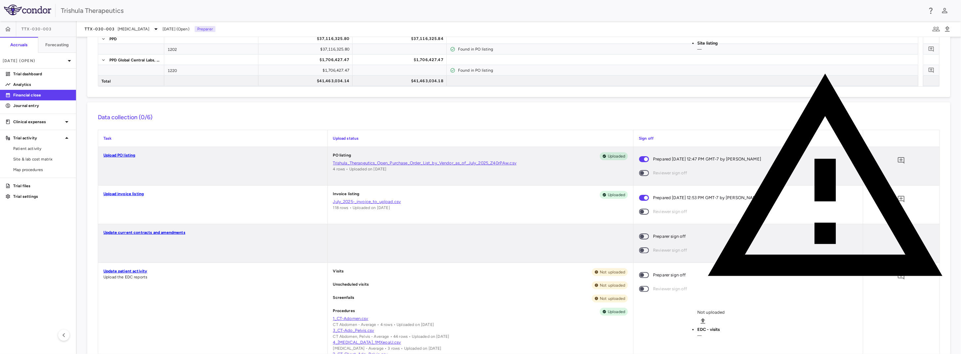
click at [413, 106] on body "Skip to sidebar Skip to main content Trishula Therapeutics TTX-030-003 Accruals…" at bounding box center [480, 177] width 961 height 354
click at [621, 110] on body "Skip to sidebar Skip to main content Trishula Therapeutics TTX-030-003 Accruals…" at bounding box center [480, 177] width 961 height 354
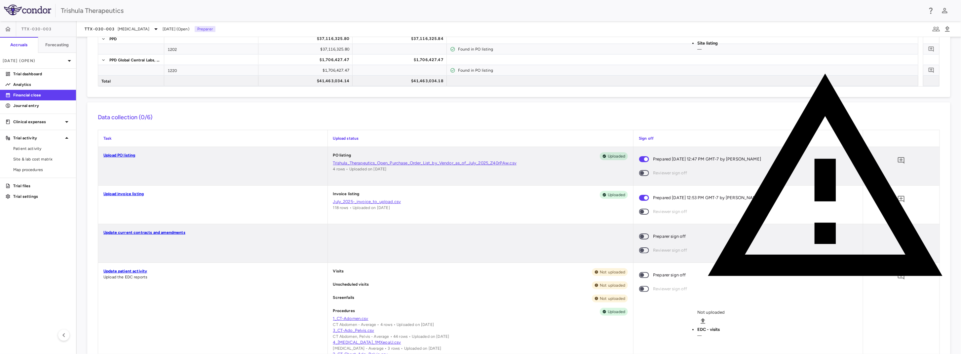
click at [417, 104] on body "Skip to sidebar Skip to main content Trishula Therapeutics TTX-030-003 Accruals…" at bounding box center [480, 177] width 961 height 354
drag, startPoint x: 536, startPoint y: 299, endPoint x: 758, endPoint y: 297, distance: 221.8
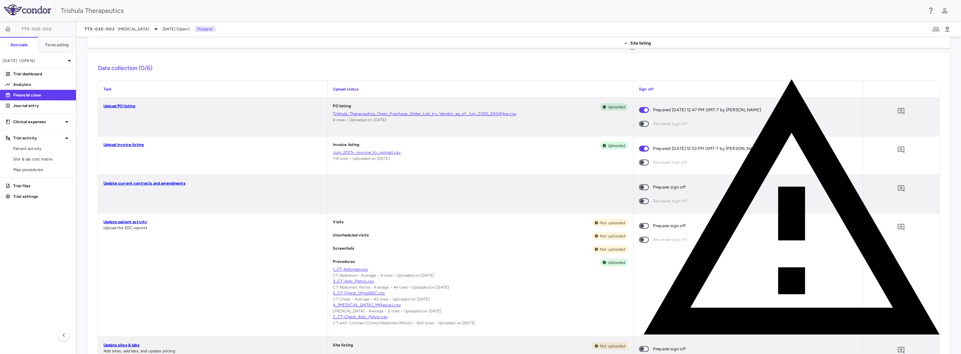
scroll to position [189, 0]
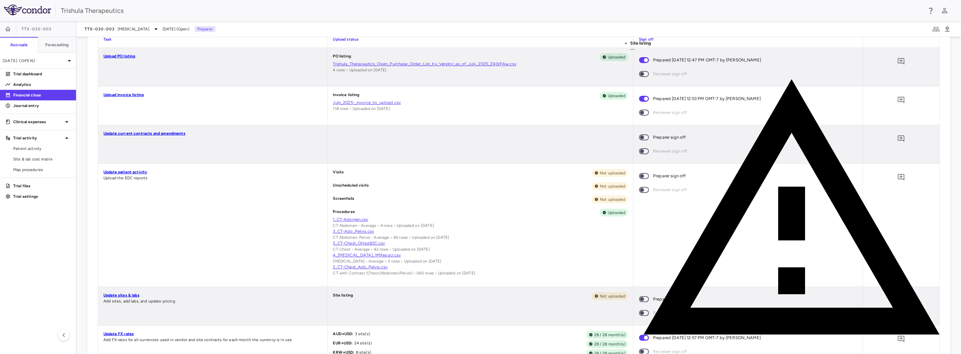
click at [354, 256] on link "4_[MEDICAL_DATA]_1MXeoaU.csv" at bounding box center [480, 256] width 295 height 6
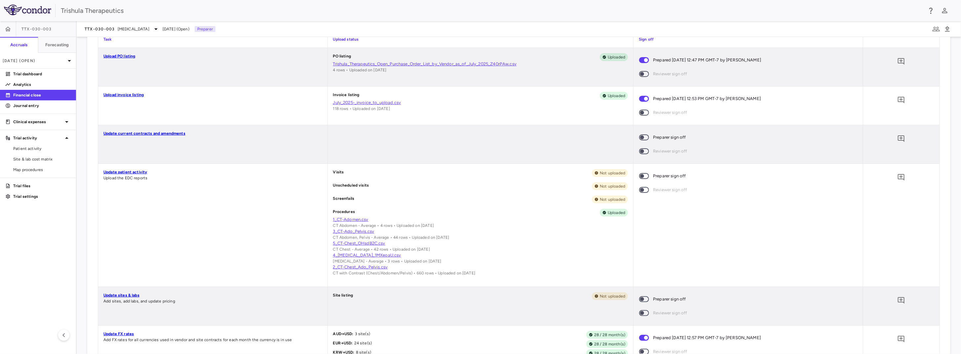
click at [345, 257] on link "4_[MEDICAL_DATA]_1MXeoaU.csv" at bounding box center [480, 256] width 295 height 6
click at [333, 256] on link "4_[MEDICAL_DATA]_1MXeoaU.csv" at bounding box center [480, 256] width 295 height 6
click at [35, 147] on span "Patient activity" at bounding box center [42, 149] width 58 height 6
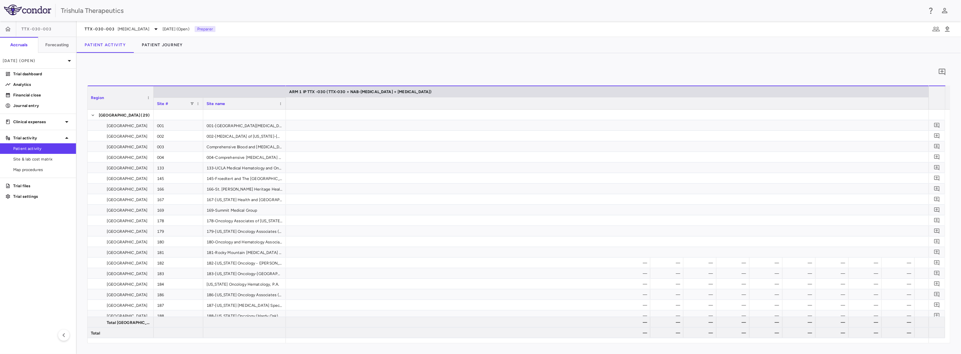
scroll to position [0, 4129]
